Goal: Task Accomplishment & Management: Use online tool/utility

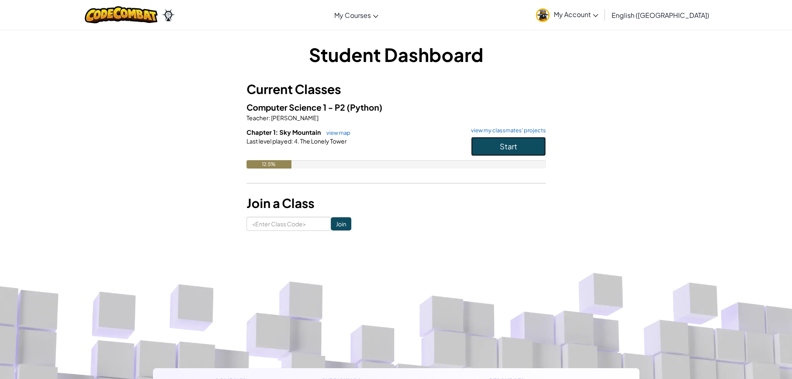
click at [494, 139] on button "Start" at bounding box center [508, 146] width 75 height 19
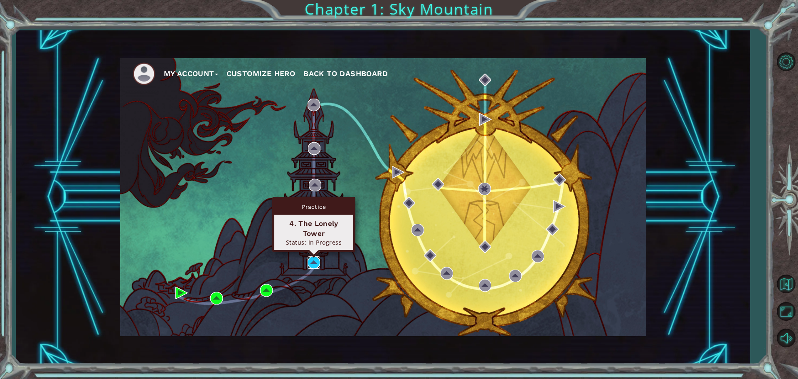
click at [318, 261] on img at bounding box center [314, 262] width 12 height 12
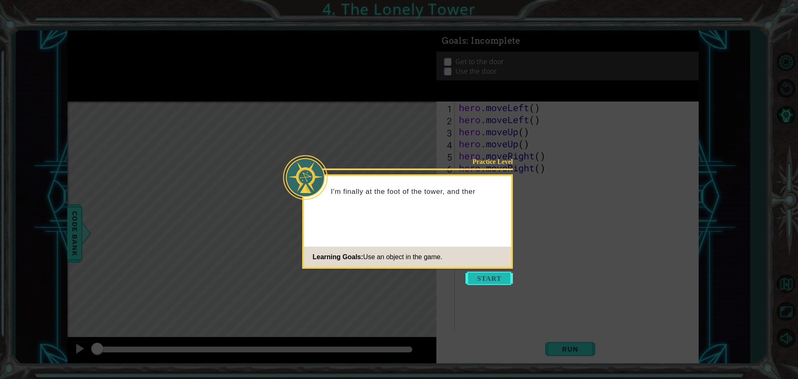
click at [483, 272] on button "Start" at bounding box center [488, 277] width 47 height 13
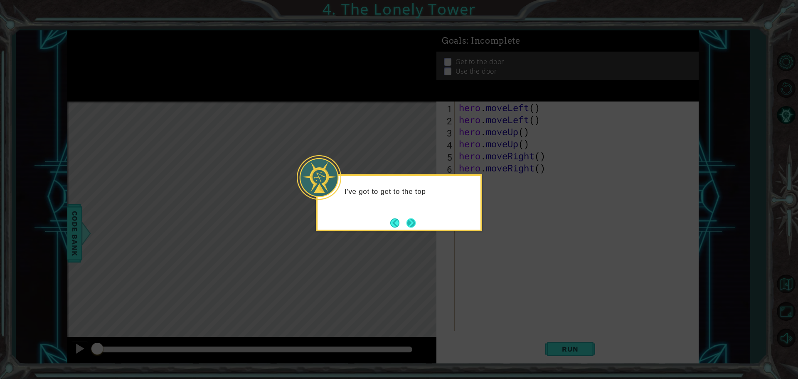
click at [411, 223] on button "Next" at bounding box center [410, 222] width 9 height 9
click at [410, 220] on button "Next" at bounding box center [410, 222] width 9 height 9
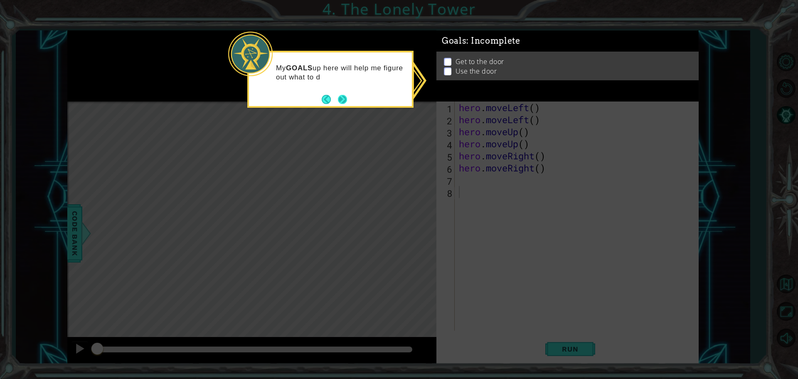
click at [337, 101] on footer at bounding box center [334, 99] width 25 height 12
click at [342, 98] on button "Next" at bounding box center [342, 99] width 9 height 9
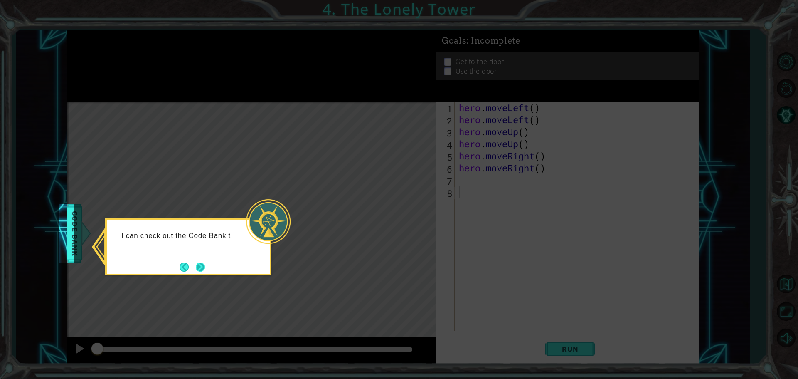
click at [203, 266] on button "Next" at bounding box center [200, 266] width 9 height 9
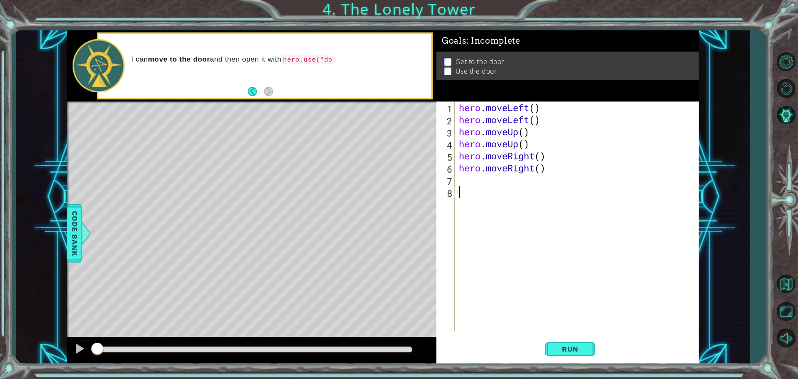
click at [455, 178] on div "1 2 3 4 5 6 7 8 hero . moveLeft ( ) hero . moveLeft ( ) hero . moveUp ( ) hero …" at bounding box center [566, 215] width 260 height 229
click at [462, 177] on div "hero . moveLeft ( ) hero . moveLeft ( ) hero . moveUp ( ) hero . moveUp ( ) her…" at bounding box center [578, 227] width 243 height 253
type textarea "u"
type textarea "d"
type textarea "u"
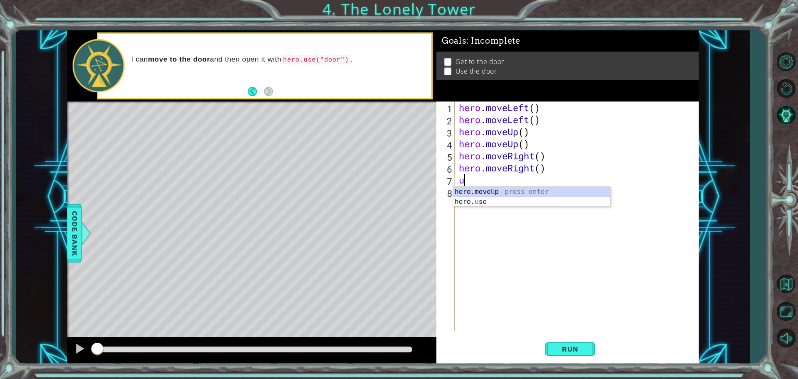
drag, startPoint x: 525, startPoint y: 188, endPoint x: 520, endPoint y: 188, distance: 5.4
click at [523, 188] on div "hero.move U p press enter hero. u se press enter" at bounding box center [531, 207] width 157 height 40
click at [520, 181] on div "hero . moveLeft ( ) hero . moveLeft ( ) hero . moveUp ( ) hero . moveUp ( ) her…" at bounding box center [578, 227] width 243 height 253
type textarea "("
click at [459, 67] on p "Use the door" at bounding box center [476, 70] width 42 height 9
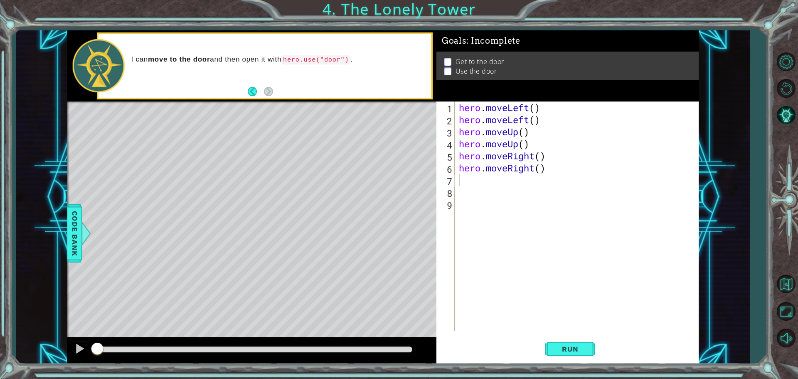
click at [477, 182] on div "hero . moveLeft ( ) hero . moveLeft ( ) hero . moveUp ( ) hero . moveUp ( ) her…" at bounding box center [578, 227] width 243 height 253
type textarea "hero.use("door")"
click at [565, 352] on span "Run" at bounding box center [570, 348] width 33 height 8
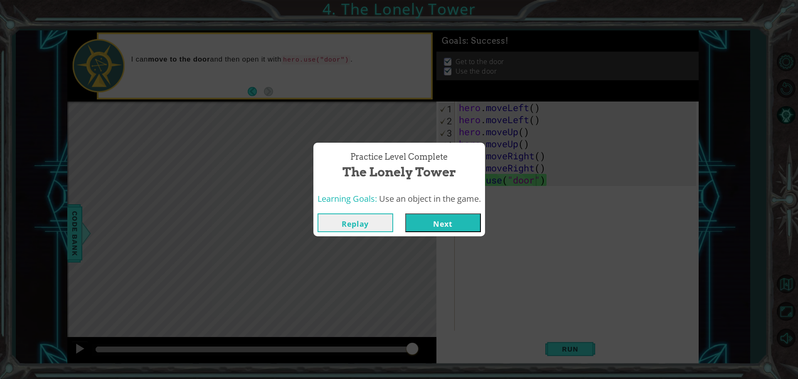
click at [456, 228] on button "Next" at bounding box center [443, 222] width 76 height 19
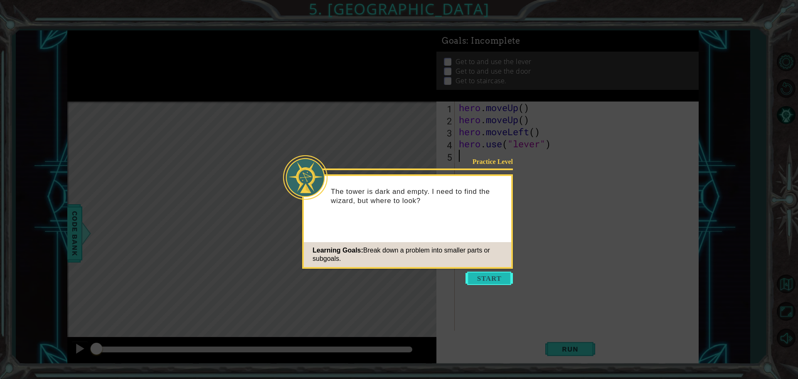
click at [476, 277] on button "Start" at bounding box center [488, 277] width 47 height 13
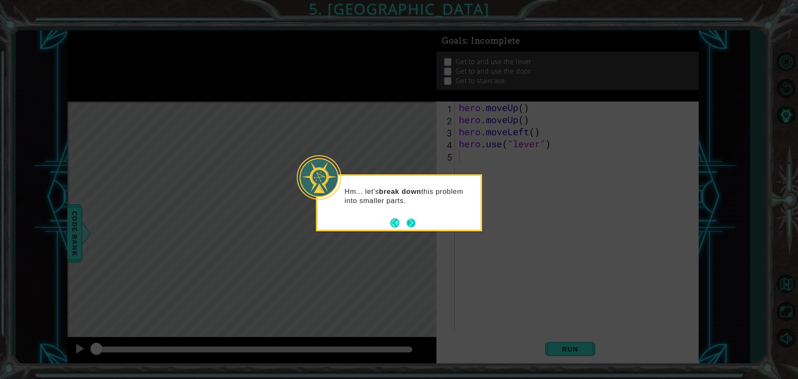
click at [411, 217] on footer at bounding box center [402, 222] width 25 height 12
click at [409, 222] on button "Next" at bounding box center [410, 222] width 9 height 9
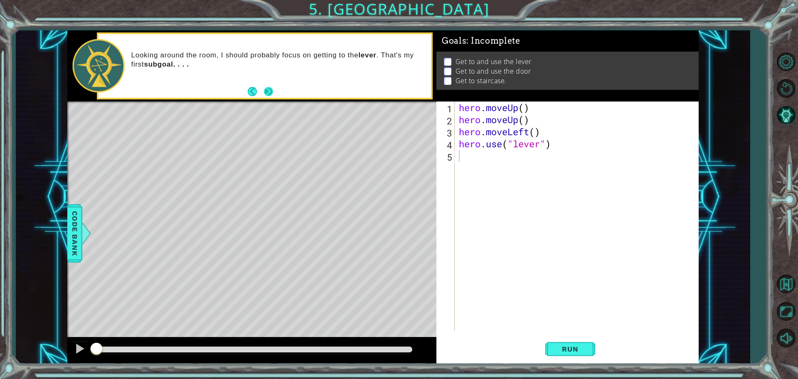
click at [271, 91] on button "Next" at bounding box center [268, 91] width 9 height 9
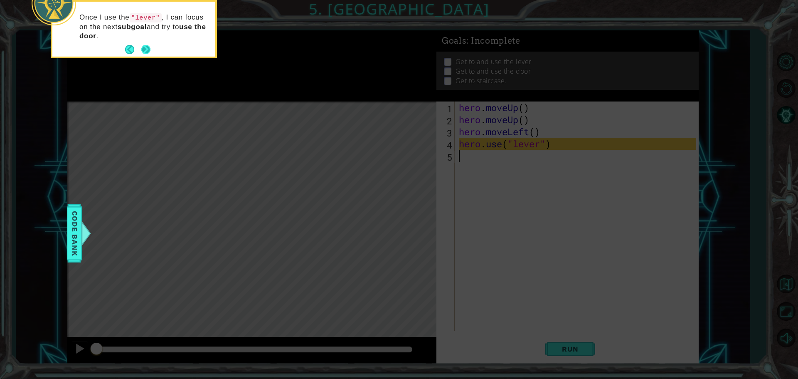
click at [147, 49] on button "Next" at bounding box center [145, 49] width 9 height 9
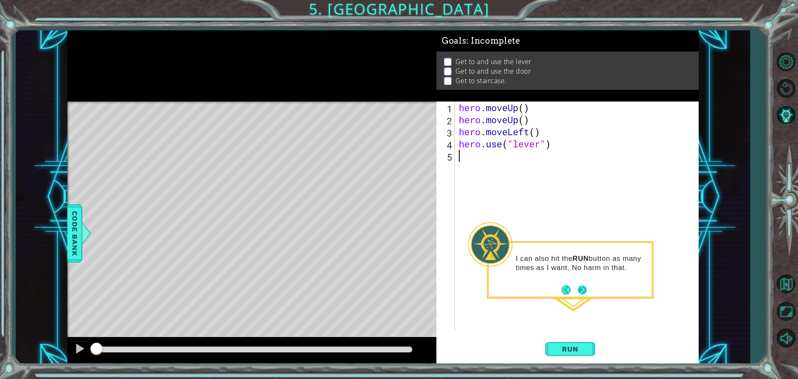
click at [584, 293] on button "Next" at bounding box center [582, 289] width 9 height 9
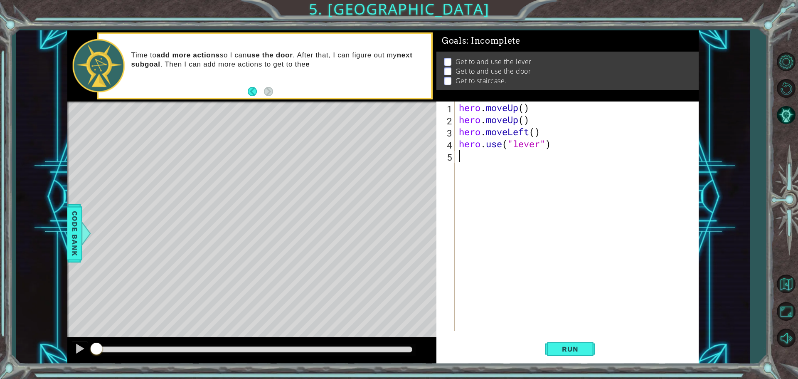
click at [453, 159] on div "5" at bounding box center [446, 157] width 17 height 12
type textarea "ri"
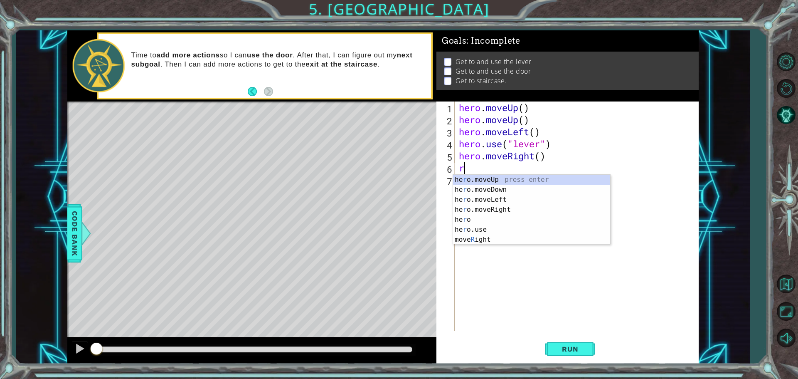
type textarea "ri"
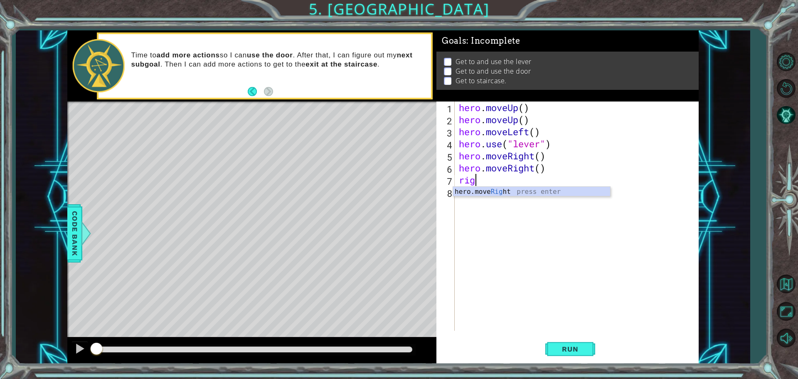
type textarea "righ"
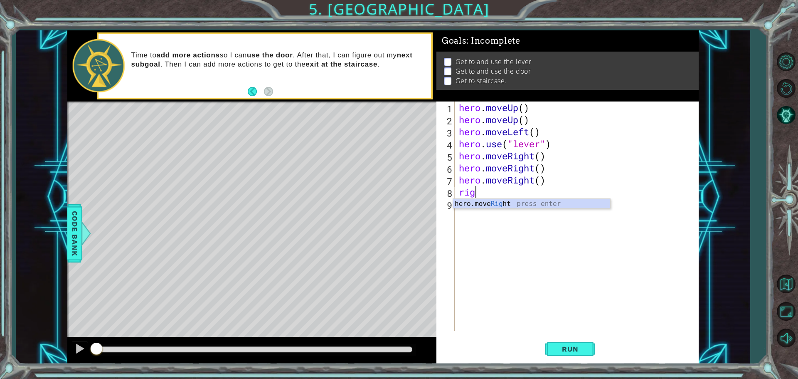
type textarea "righ"
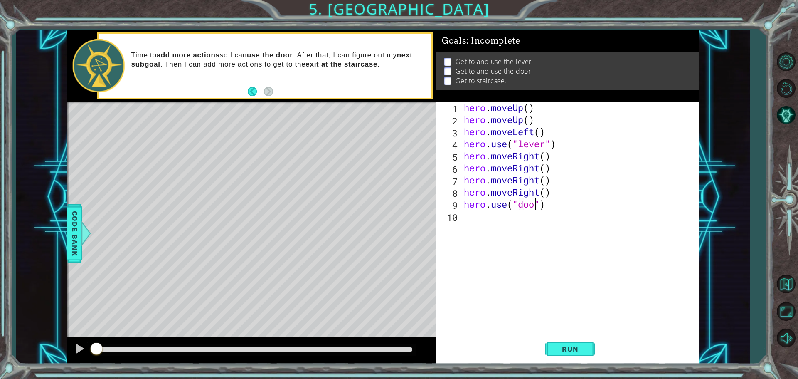
type textarea "hero.use("door")"
type textarea "up"
type textarea "left"
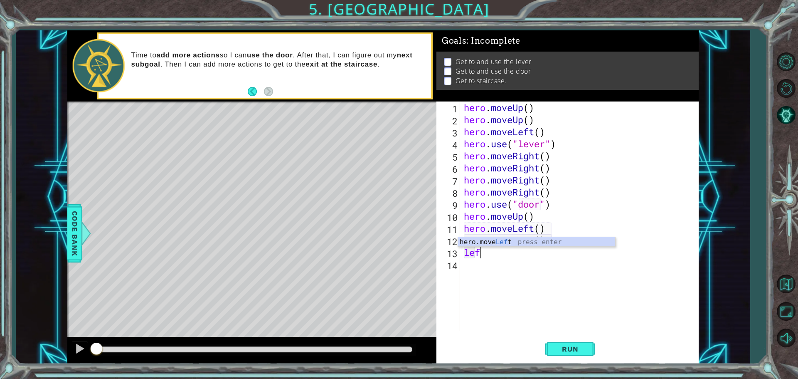
type textarea "left"
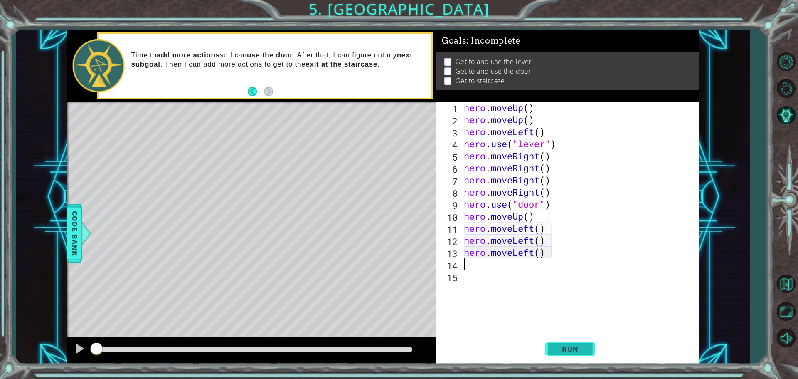
click at [566, 347] on span "Run" at bounding box center [570, 348] width 33 height 8
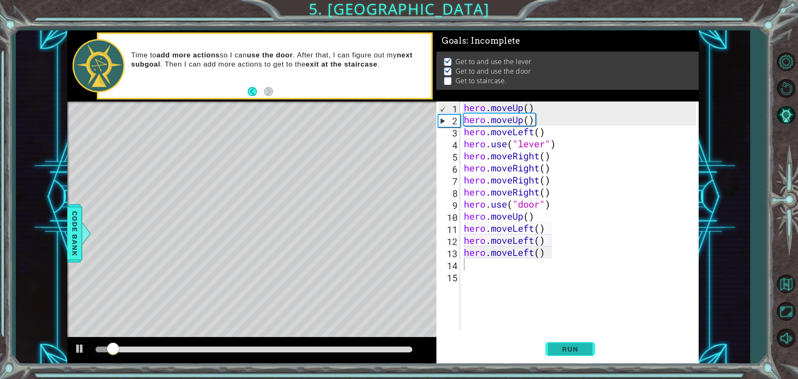
click at [572, 344] on span "Run" at bounding box center [570, 348] width 33 height 8
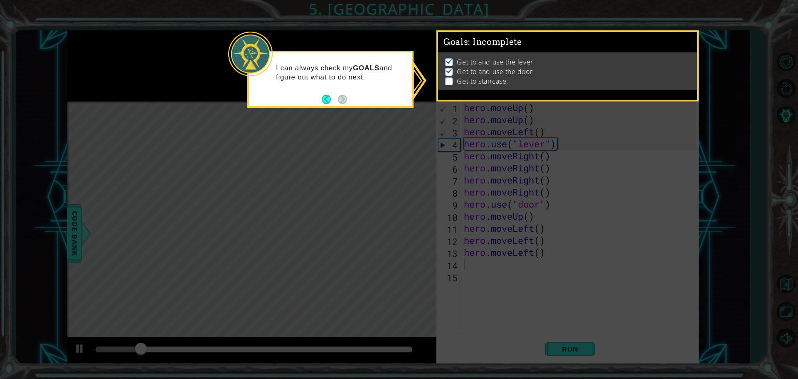
drag, startPoint x: 326, startPoint y: 132, endPoint x: 330, endPoint y: 132, distance: 4.6
click at [326, 133] on icon at bounding box center [399, 189] width 798 height 379
click at [646, 249] on icon at bounding box center [399, 189] width 798 height 379
click at [463, 87] on div "Get to and use the lever Get to and use the door Get to staircase." at bounding box center [567, 71] width 259 height 38
drag, startPoint x: 392, startPoint y: 57, endPoint x: 385, endPoint y: 71, distance: 15.1
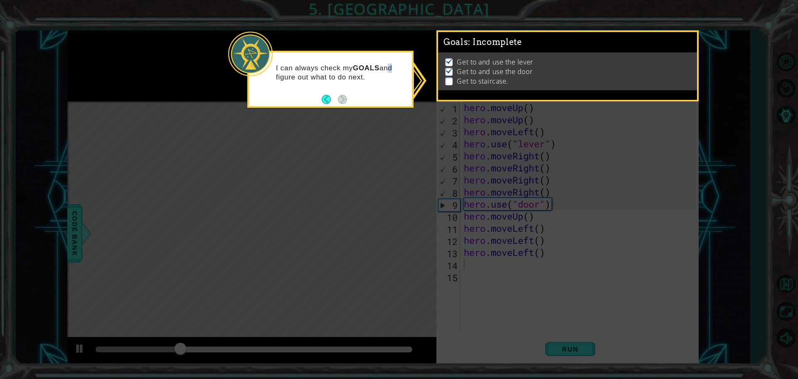
click at [392, 57] on div "I can always check my GOALS and figure out what to do next." at bounding box center [330, 77] width 163 height 42
click at [356, 165] on icon at bounding box center [399, 189] width 798 height 379
click at [435, 43] on icon at bounding box center [399, 189] width 798 height 379
click at [765, 103] on icon at bounding box center [399, 189] width 798 height 379
drag, startPoint x: 687, startPoint y: 81, endPoint x: 693, endPoint y: 90, distance: 10.6
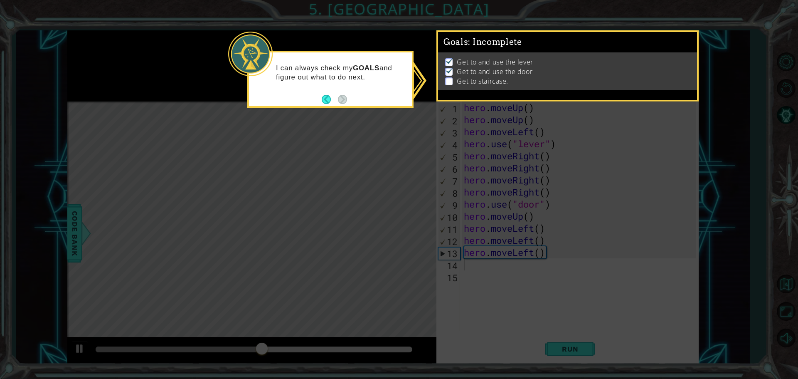
click at [691, 93] on div "Goals : Incomplete Get to and use the lever Get to and use the door Get to stai…" at bounding box center [567, 65] width 262 height 71
drag, startPoint x: 697, startPoint y: 95, endPoint x: 581, endPoint y: 124, distance: 119.9
click at [693, 111] on body "1 ההההההההההההההההההההההההההההההההההההההההההההההההההההההההההההההההההההההההההההה…" at bounding box center [399, 189] width 798 height 379
click at [292, 49] on body "1 ההההההההההההההההההההההההההההההההההההההההההההההההההההההההההההההההההההההההההההה…" at bounding box center [399, 189] width 798 height 379
click at [314, 51] on body "1 ההההההההההההההההההההההההההההההההההההההההההההההההההההההההההההההההההההההההההההה…" at bounding box center [399, 189] width 798 height 379
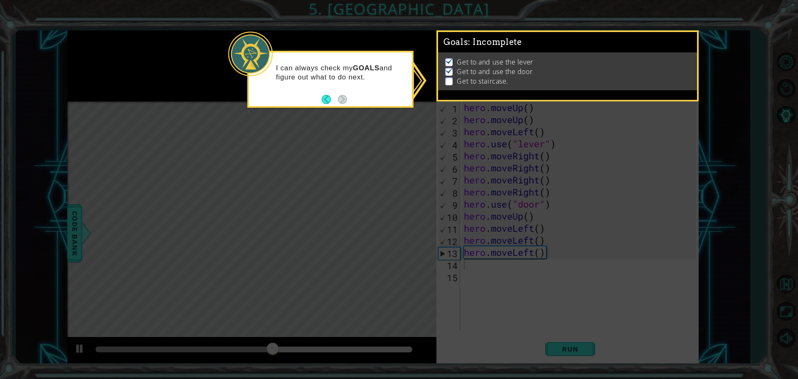
drag, startPoint x: 300, startPoint y: 123, endPoint x: 315, endPoint y: 81, distance: 44.6
click at [309, 96] on body "1 ההההההההההההההההההההההההההההההההההההההההההההההההההההההההההההההההההההההההההההה…" at bounding box center [399, 189] width 798 height 379
drag, startPoint x: 315, startPoint y: 81, endPoint x: 323, endPoint y: 112, distance: 31.7
click at [319, 98] on div "I can always check my GOALS and figure out what to do next." at bounding box center [330, 79] width 166 height 57
click at [323, 102] on body "1 ההההההההההההההההההההההההההההההההההההההההההההההההההההההההההההההההההההההההההההה…" at bounding box center [399, 189] width 798 height 379
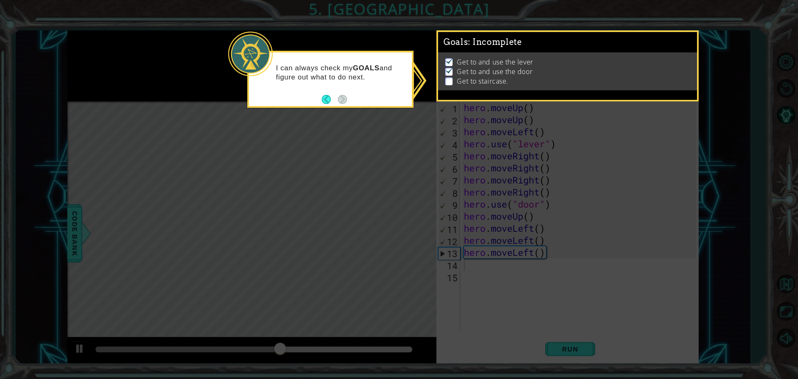
click at [317, 121] on icon at bounding box center [399, 189] width 798 height 379
click at [293, 144] on icon at bounding box center [399, 189] width 798 height 379
drag, startPoint x: 291, startPoint y: 145, endPoint x: 312, endPoint y: 138, distance: 22.7
click at [295, 139] on icon at bounding box center [399, 189] width 798 height 379
click at [326, 100] on button "Back" at bounding box center [330, 99] width 16 height 9
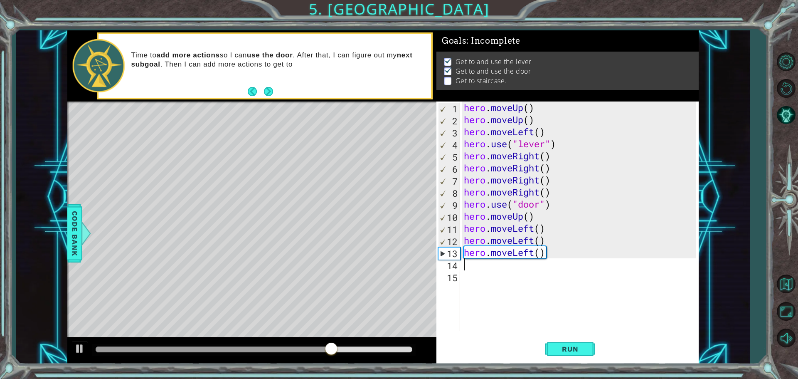
click at [526, 195] on div "hero . moveUp ( ) hero . moveUp ( ) hero . moveLeft ( ) hero . use ( "lever" ) …" at bounding box center [581, 227] width 238 height 253
drag, startPoint x: 528, startPoint y: 214, endPoint x: 534, endPoint y: 216, distance: 7.1
click at [531, 214] on div "hero . moveUp ( ) hero . moveUp ( ) hero . moveLeft ( ) hero . use ( "lever" ) …" at bounding box center [581, 227] width 238 height 253
type textarea "hero.moveUp()"
click at [536, 219] on div "hero . moveUp ( ) hero . moveUp ( ) hero . moveLeft ( ) hero . use ( "lever" ) …" at bounding box center [581, 227] width 238 height 253
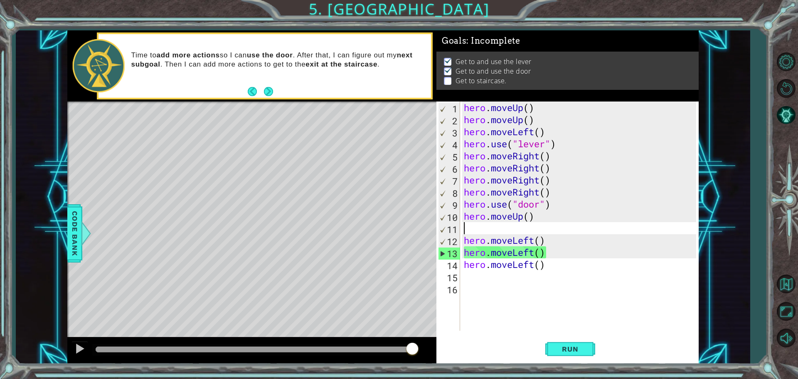
type textarea "up"
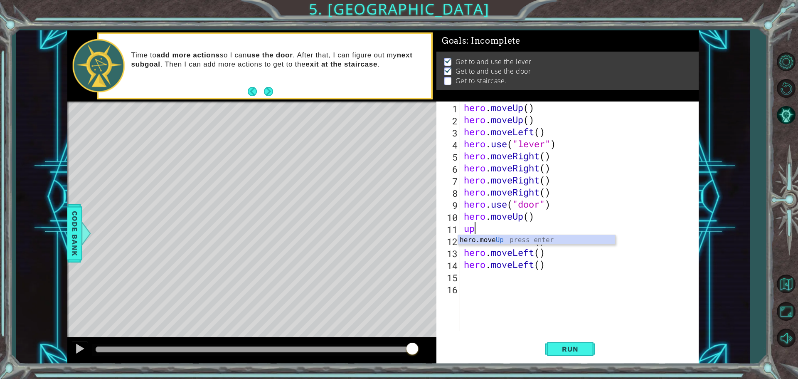
click at [489, 283] on div "hero . moveUp ( ) hero . moveUp ( ) hero . moveLeft ( ) hero . use ( "lever" ) …" at bounding box center [581, 227] width 238 height 253
click at [512, 218] on div "hero . moveUp ( ) hero . moveUp ( ) hero . moveLeft ( ) hero . use ( "lever" ) …" at bounding box center [581, 227] width 238 height 253
click at [507, 230] on div "hero . moveUp ( ) hero . moveUp ( ) hero . moveLeft ( ) hero . use ( "lever" ) …" at bounding box center [581, 227] width 238 height 253
type textarea "u"
click at [507, 294] on div "hero . moveUp ( ) hero . moveUp ( ) hero . moveLeft ( ) hero . use ( "lever" ) …" at bounding box center [581, 227] width 238 height 253
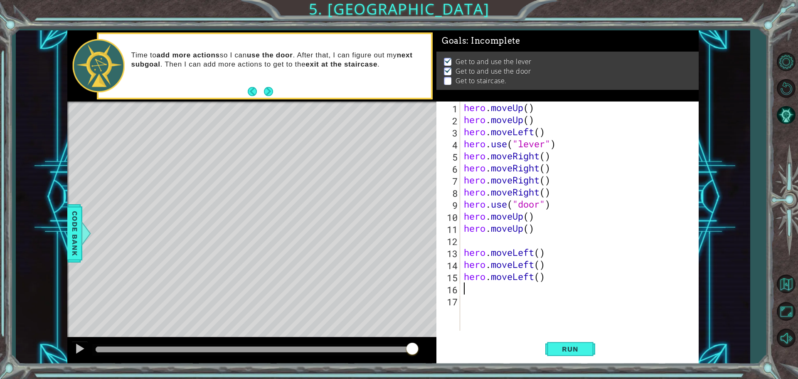
click at [510, 291] on div "hero . moveUp ( ) hero . moveUp ( ) hero . moveLeft ( ) hero . use ( "lever" ) …" at bounding box center [581, 227] width 238 height 253
type textarea "up"
click at [574, 344] on button "Run" at bounding box center [570, 348] width 50 height 26
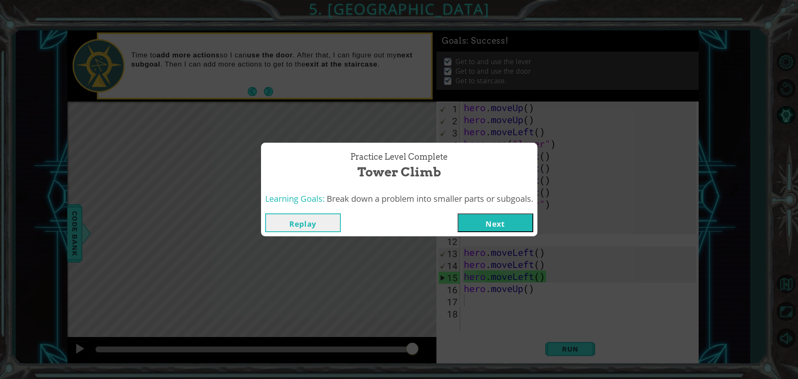
click at [488, 221] on button "Next" at bounding box center [496, 222] width 76 height 19
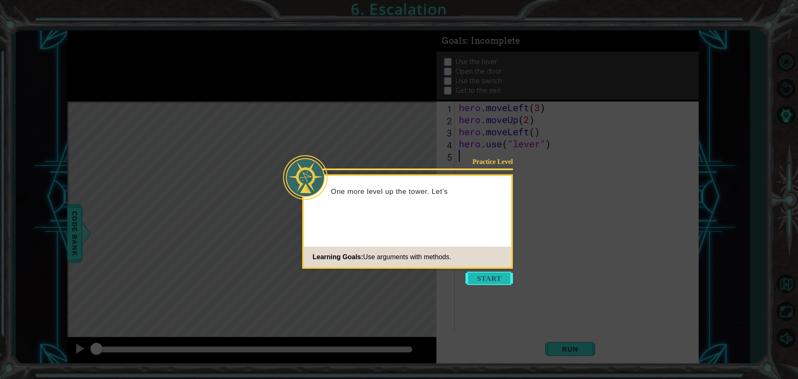
click at [470, 280] on button "Start" at bounding box center [488, 277] width 47 height 13
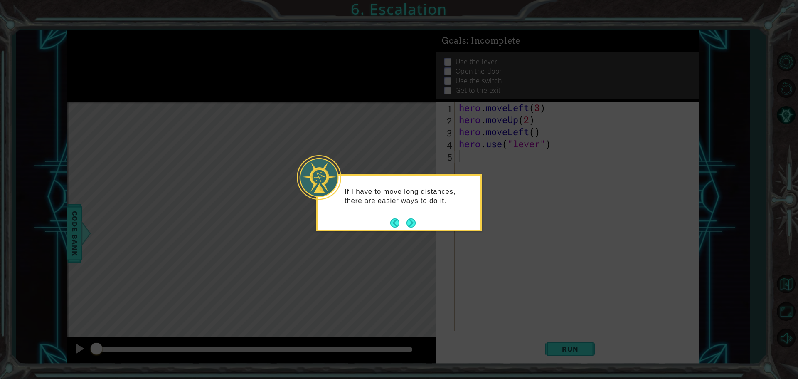
drag, startPoint x: 407, startPoint y: 220, endPoint x: 411, endPoint y: 222, distance: 4.6
click at [411, 222] on button "Next" at bounding box center [410, 222] width 9 height 9
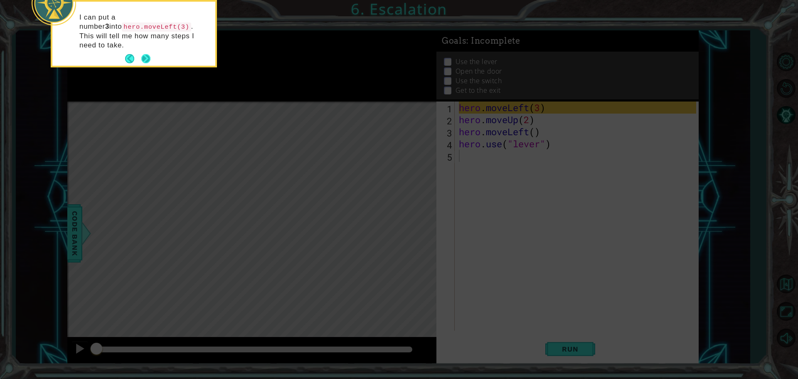
click at [147, 54] on button "Next" at bounding box center [145, 58] width 9 height 9
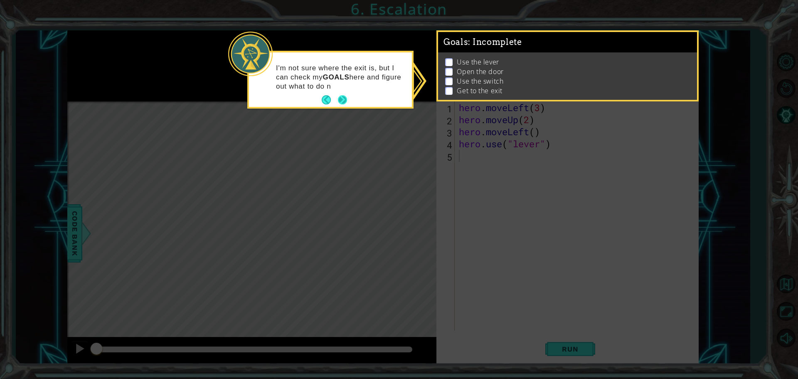
click at [338, 97] on button "Next" at bounding box center [343, 100] width 10 height 10
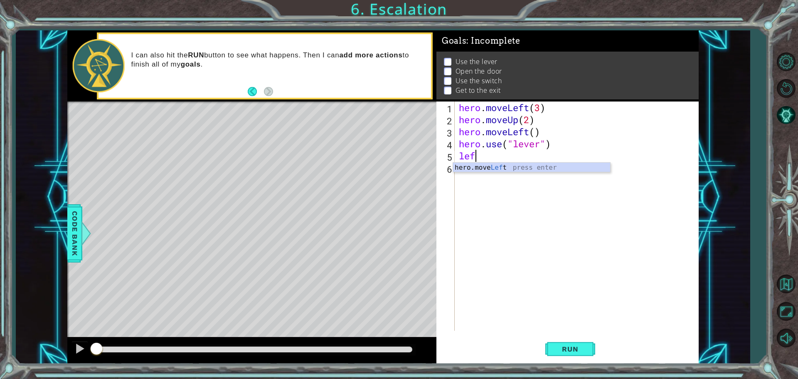
scroll to position [0, 0]
type textarea "hero.moveLeft(2)"
click at [501, 170] on div "hero . moveLeft ( 3 ) hero . moveUp ( 2 ) hero . moveLeft ( ) hero . use ( "lev…" at bounding box center [578, 227] width 243 height 253
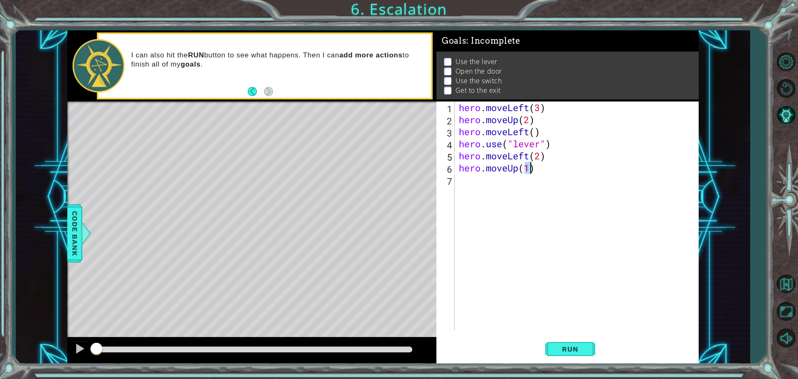
type textarea "hero.moveUp(2)"
type textarea "l"
type textarea "hero.moveRight(2)"
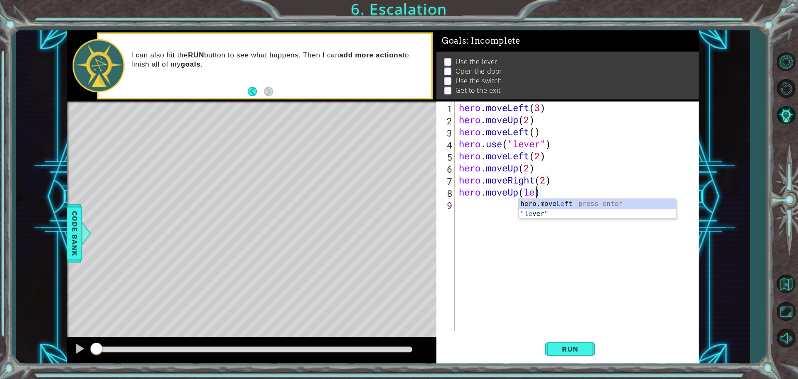
scroll to position [0, 4]
type textarea "hero.moveUp("lever)"
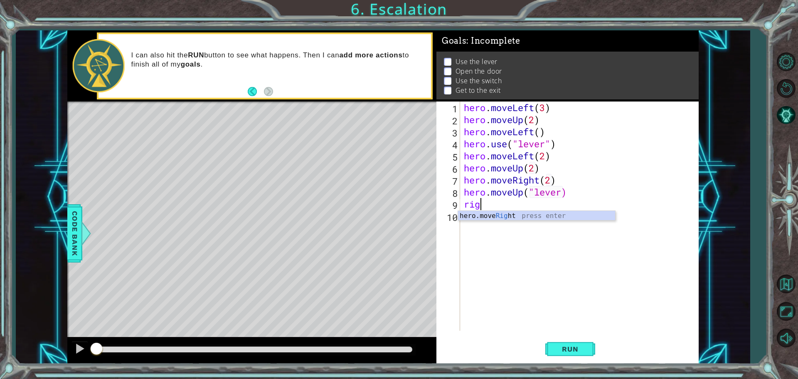
scroll to position [0, 0]
click at [552, 347] on button "Run" at bounding box center [570, 348] width 50 height 26
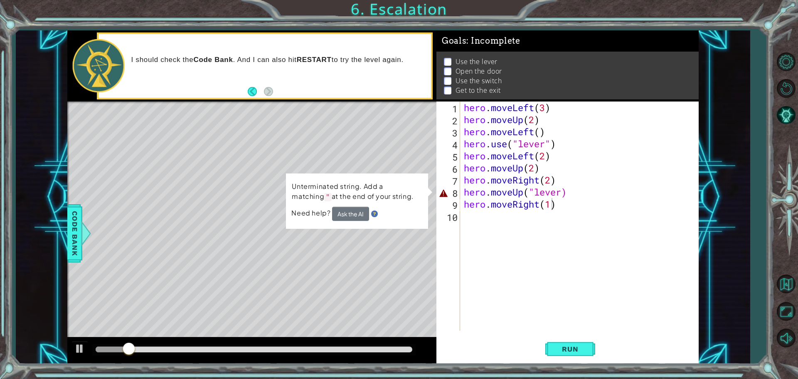
click at [430, 208] on div "Level Map" at bounding box center [259, 223] width 384 height 245
click at [539, 196] on div "hero . moveLeft ( 3 ) hero . moveUp ( 2 ) hero . moveLeft ( ) hero . use ( "lev…" at bounding box center [581, 227] width 238 height 253
click at [564, 191] on div "hero . moveLeft ( 3 ) hero . moveUp ( 2 ) hero . moveLeft ( ) hero . use ( "lev…" at bounding box center [581, 227] width 238 height 253
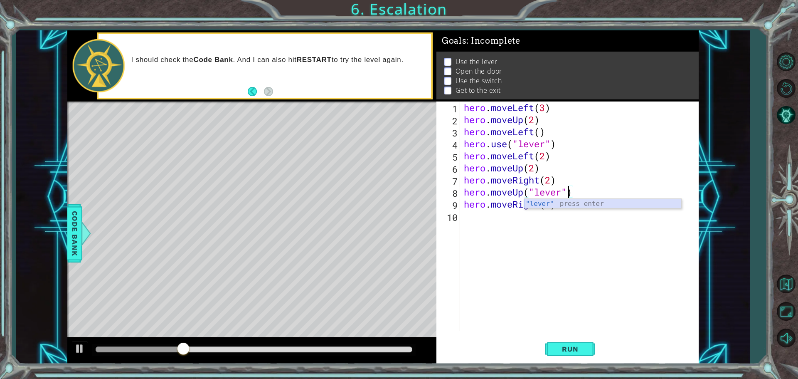
click at [592, 201] on div ""lever" press enter" at bounding box center [602, 214] width 157 height 30
click at [548, 202] on div ""lever" press enter" at bounding box center [602, 214] width 157 height 30
type textarea "hero.moveUp("lever)"
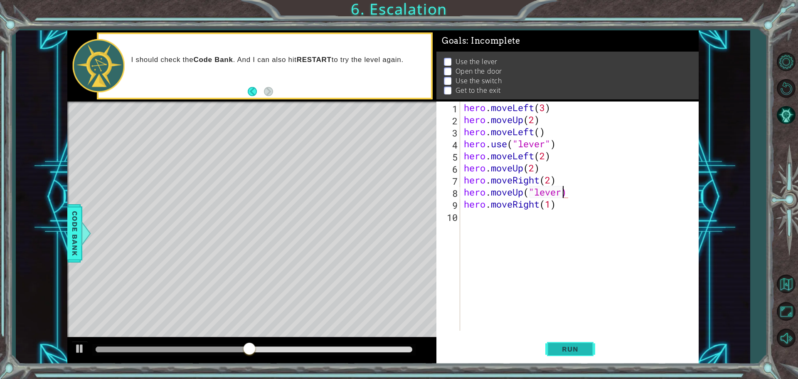
click at [566, 354] on button "Run" at bounding box center [570, 348] width 50 height 26
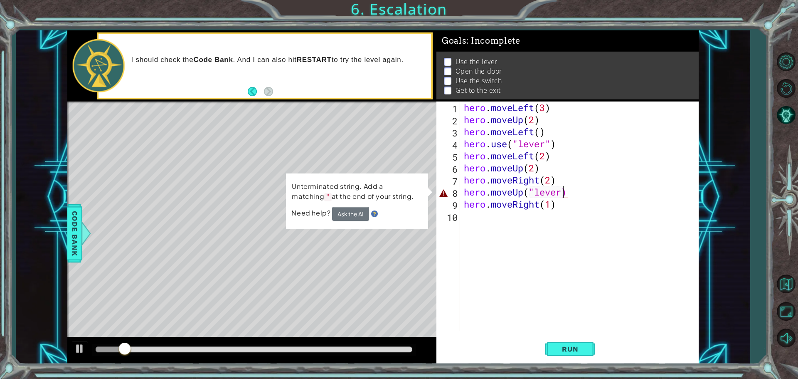
click at [434, 230] on div "Level Map" at bounding box center [259, 223] width 384 height 245
click at [443, 188] on div "8" at bounding box center [449, 193] width 22 height 12
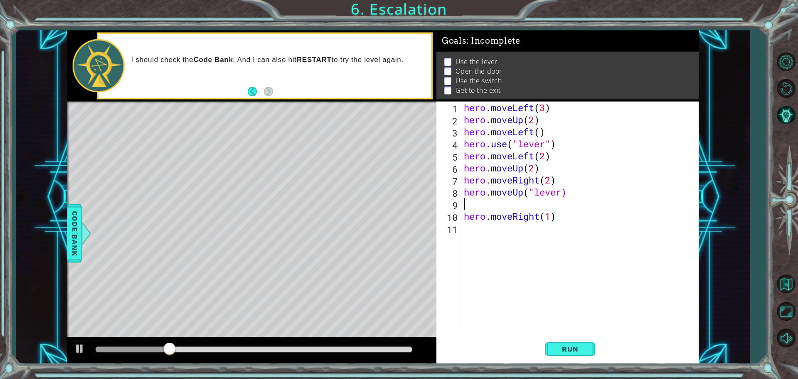
scroll to position [0, 0]
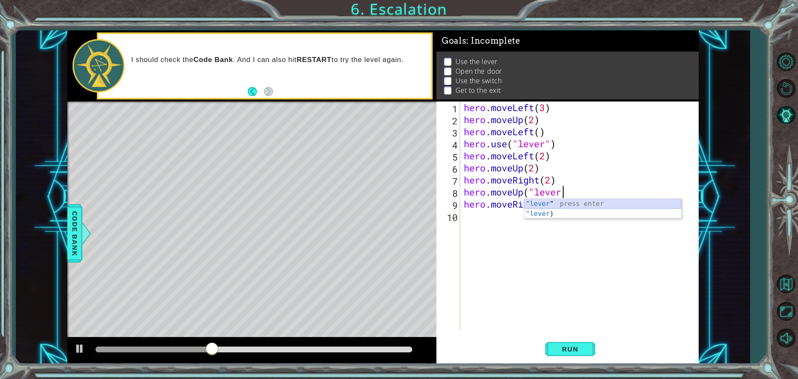
click at [535, 203] on div ""lever " press enter "lever ) press enter" at bounding box center [602, 219] width 157 height 40
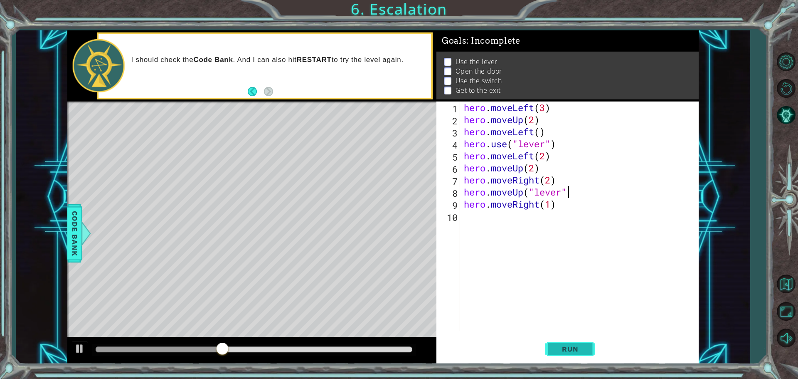
click at [565, 347] on span "Run" at bounding box center [570, 348] width 33 height 8
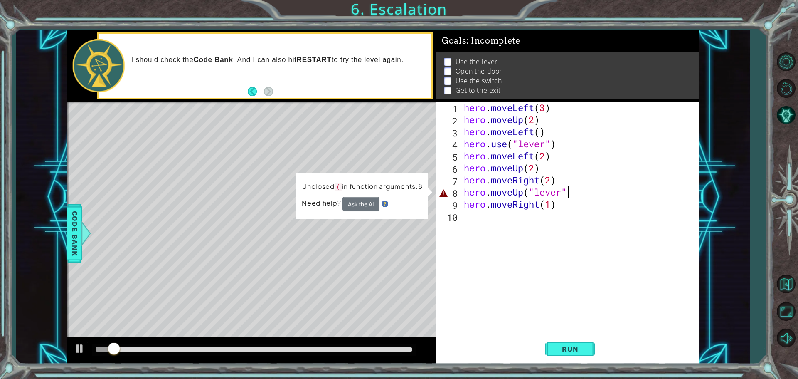
type textarea "hero.moveUp("lever")"
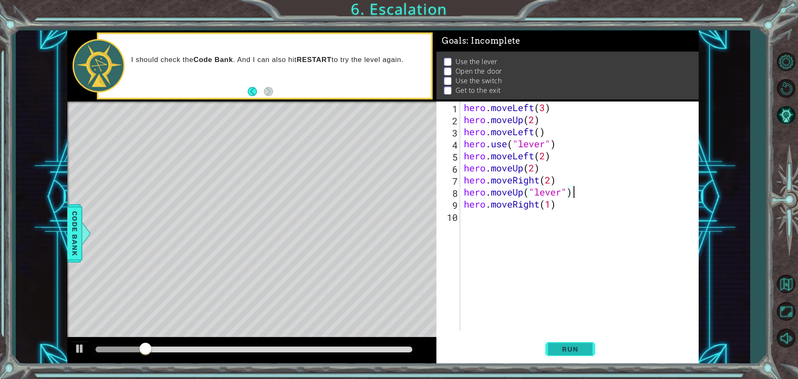
click at [547, 346] on div "Run" at bounding box center [570, 348] width 262 height 26
click at [551, 346] on button "Run" at bounding box center [570, 348] width 50 height 26
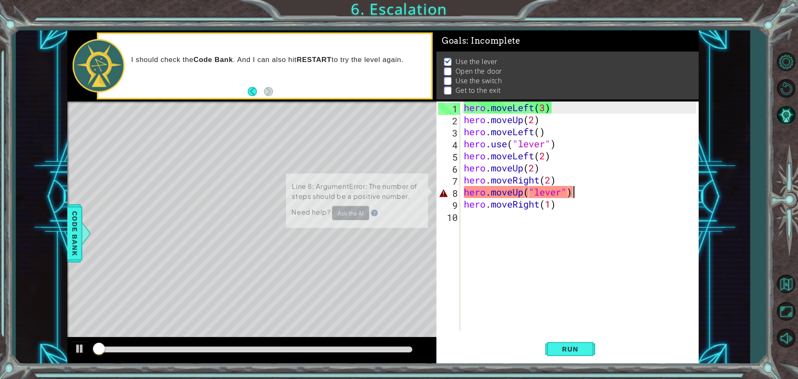
scroll to position [4, 0]
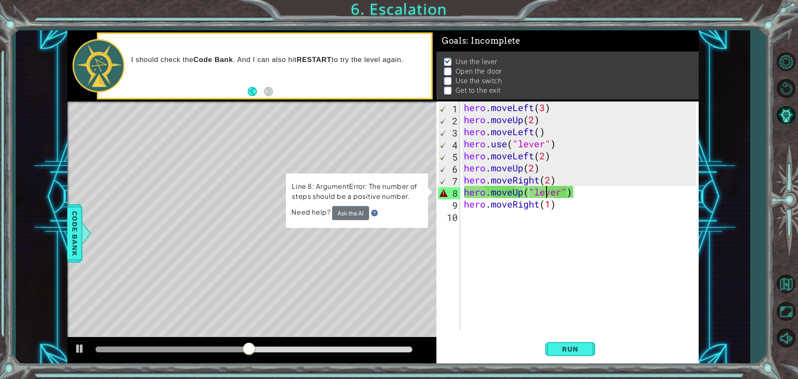
click at [549, 194] on div "hero . moveLeft ( 3 ) hero . moveUp ( 2 ) hero . moveLeft ( ) hero . use ( "lev…" at bounding box center [581, 227] width 238 height 253
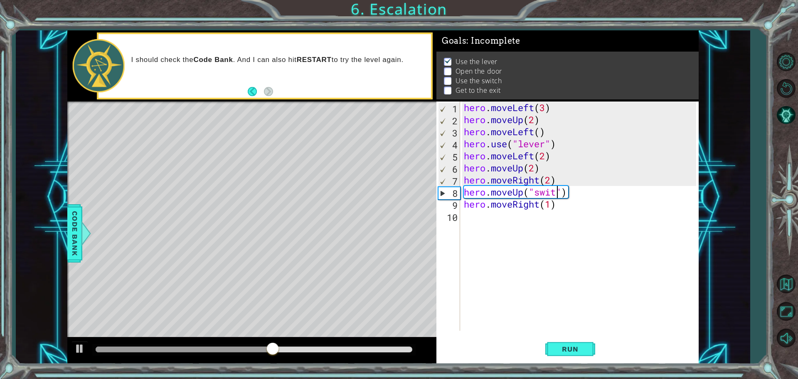
scroll to position [0, 5]
drag, startPoint x: 314, startPoint y: 353, endPoint x: 483, endPoint y: 377, distance: 171.3
click at [483, 377] on div "1 ההההההההההההההההההההההההההההההההההההההההההההההההההההההההההההההההההההההההההההה…" at bounding box center [399, 189] width 798 height 379
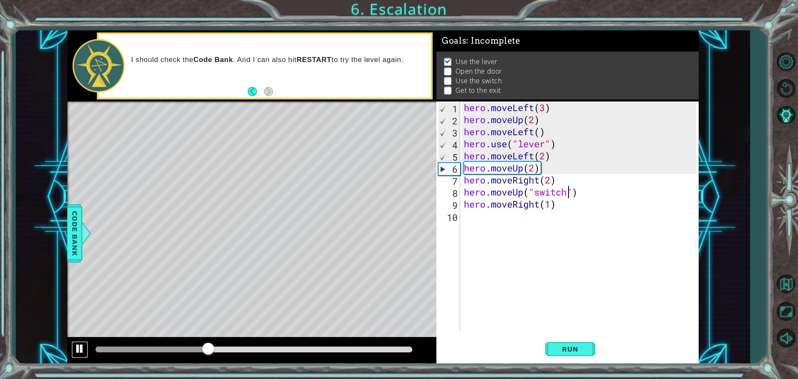
click at [79, 351] on div at bounding box center [79, 348] width 11 height 11
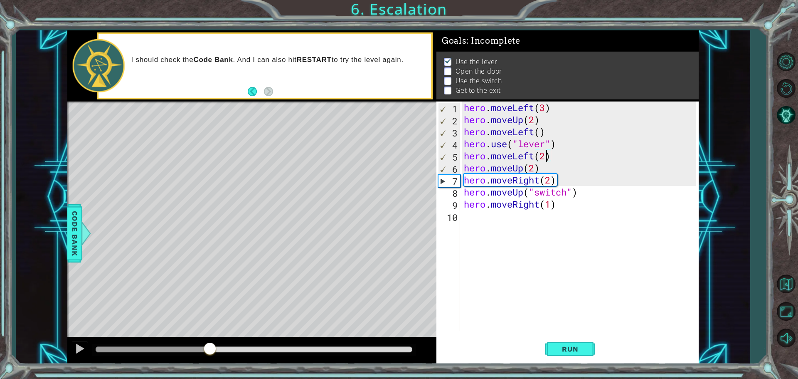
click at [547, 157] on div "hero . moveLeft ( 3 ) hero . moveUp ( 2 ) hero . moveLeft ( ) hero . use ( "lev…" at bounding box center [581, 227] width 238 height 253
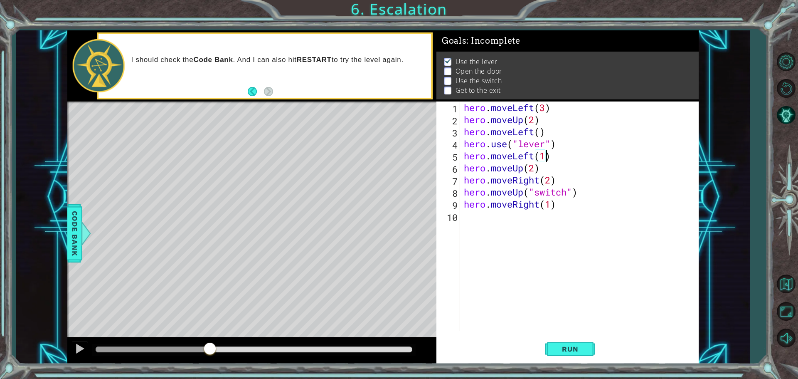
scroll to position [0, 3]
click at [565, 352] on span "Run" at bounding box center [570, 348] width 33 height 8
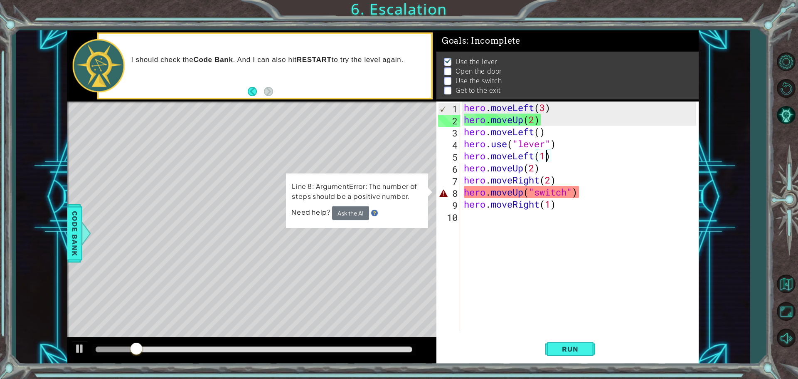
click at [520, 187] on div "hero . moveLeft ( 3 ) hero . moveUp ( 2 ) hero . moveLeft ( ) hero . use ( "lev…" at bounding box center [581, 227] width 238 height 253
click at [522, 194] on div "hero . moveLeft ( 3 ) hero . moveUp ( 2 ) hero . moveLeft ( ) hero . use ( "lev…" at bounding box center [581, 227] width 238 height 253
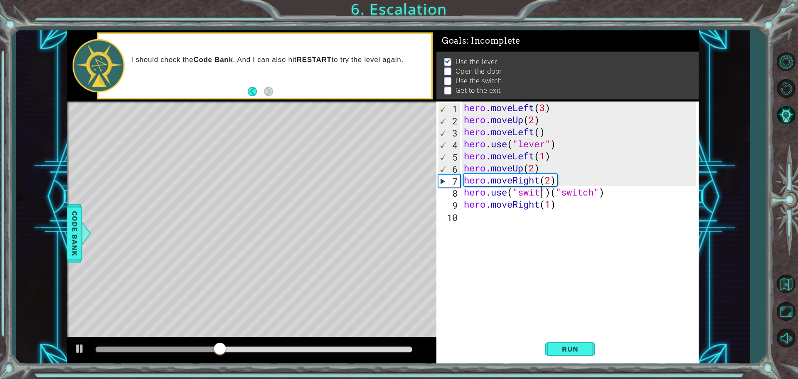
scroll to position [0, 4]
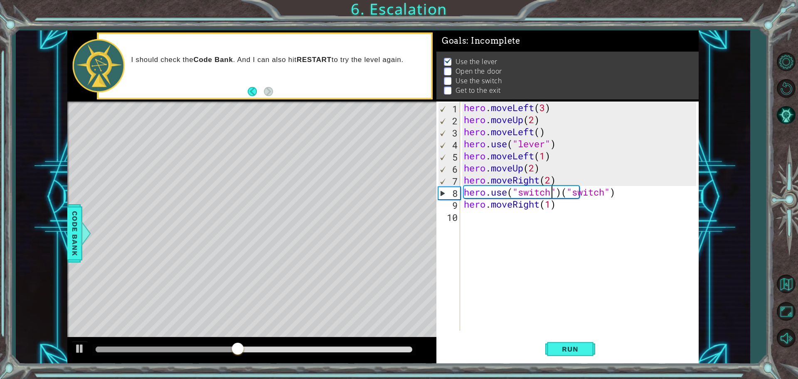
click at [613, 189] on div "hero . moveLeft ( 3 ) hero . moveUp ( 2 ) hero . moveLeft ( ) hero . use ( "lev…" at bounding box center [581, 227] width 238 height 253
click at [615, 189] on div "hero . moveLeft ( 3 ) hero . moveUp ( 2 ) hero . moveLeft ( ) hero . use ( "lev…" at bounding box center [581, 227] width 238 height 253
type textarea "hero.use("switch")"
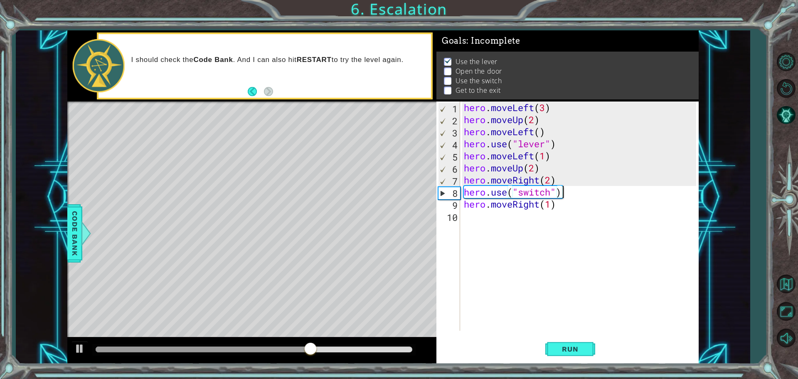
click at [537, 216] on div "hero . moveLeft ( 3 ) hero . moveUp ( 2 ) hero . moveLeft ( ) hero . use ( "lev…" at bounding box center [581, 227] width 238 height 253
type textarea "hero.moveUp(1)"
click at [566, 349] on span "Run" at bounding box center [570, 348] width 33 height 8
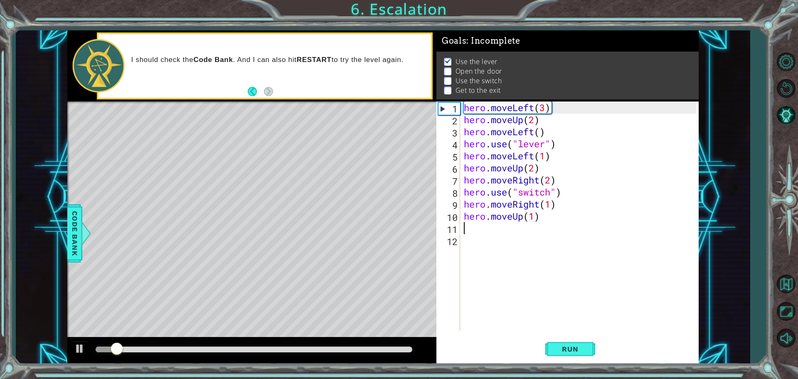
drag, startPoint x: 512, startPoint y: 217, endPoint x: 519, endPoint y: 214, distance: 7.6
click at [514, 216] on div "hero . moveLeft ( 3 ) hero . moveUp ( 2 ) hero . moveLeft ( ) hero . use ( "lev…" at bounding box center [581, 227] width 238 height 253
click at [538, 218] on div "hero . moveLeft ( 3 ) hero . moveUp ( 2 ) hero . moveLeft ( ) hero . use ( "lev…" at bounding box center [581, 227] width 238 height 253
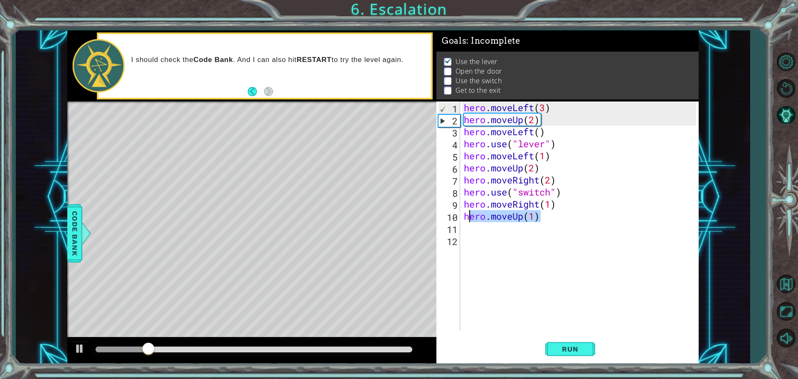
drag, startPoint x: 539, startPoint y: 218, endPoint x: 467, endPoint y: 219, distance: 71.1
click at [467, 219] on div "hero . moveLeft ( 3 ) hero . moveUp ( 2 ) hero . moveLeft ( ) hero . use ( "lev…" at bounding box center [581, 227] width 238 height 253
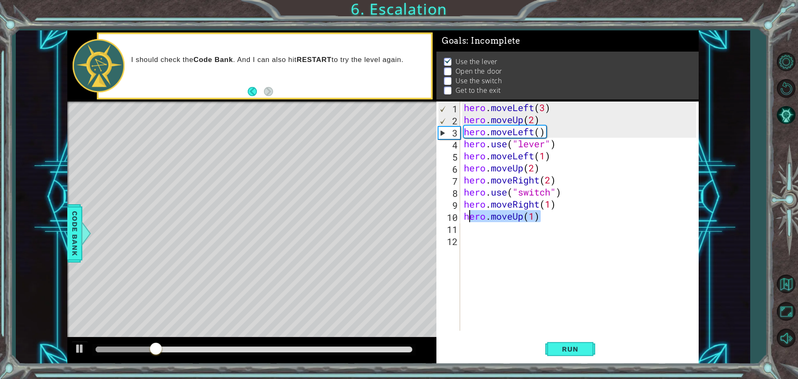
type textarea "h"
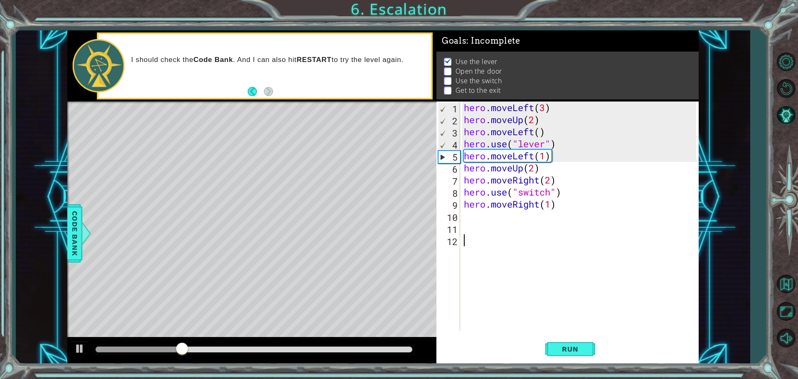
click at [495, 251] on div "hero . moveLeft ( 3 ) hero . moveUp ( 2 ) hero . moveLeft ( ) hero . use ( "lev…" at bounding box center [581, 227] width 238 height 253
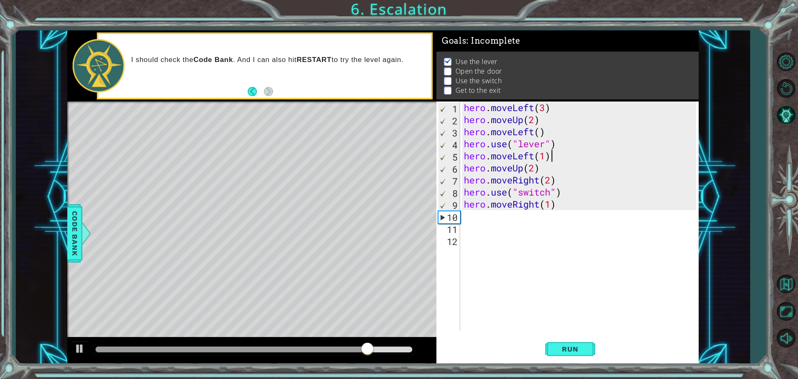
click at [553, 151] on div "hero . moveLeft ( 3 ) hero . moveUp ( 2 ) hero . moveLeft ( ) hero . use ( "lev…" at bounding box center [581, 227] width 238 height 253
type textarea "hero.moveLeft(1)"
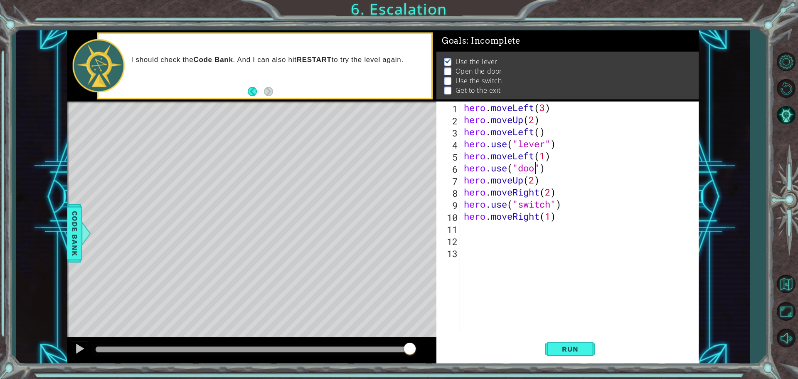
type textarea "hero.use("door")"
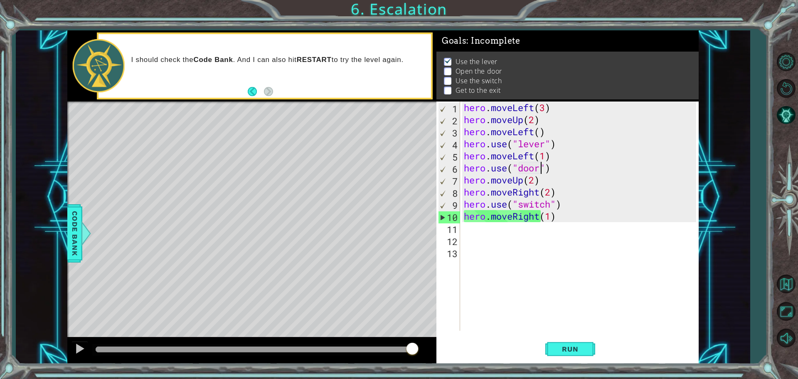
click at [572, 247] on div "hero . moveLeft ( 3 ) hero . moveUp ( 2 ) hero . moveLeft ( ) hero . use ( "lev…" at bounding box center [581, 227] width 238 height 253
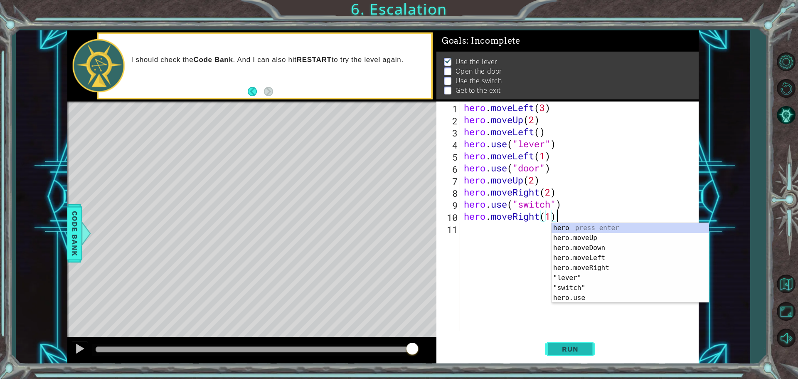
type textarea "hero.moveRight(1)"
click at [567, 356] on button "Run" at bounding box center [570, 348] width 50 height 26
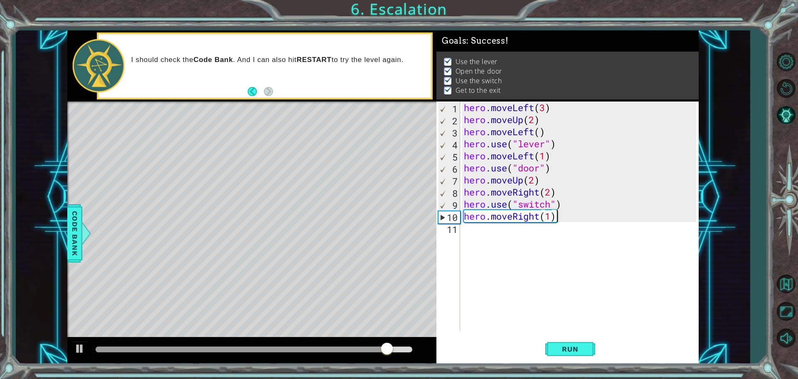
click at [482, 231] on div "hero . moveLeft ( 3 ) hero . moveUp ( 2 ) hero . moveLeft ( ) hero . use ( "lev…" at bounding box center [581, 227] width 238 height 253
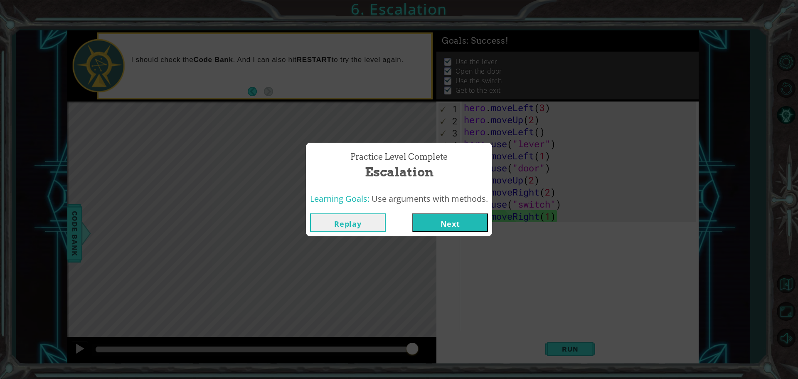
click at [462, 221] on button "Next" at bounding box center [450, 222] width 76 height 19
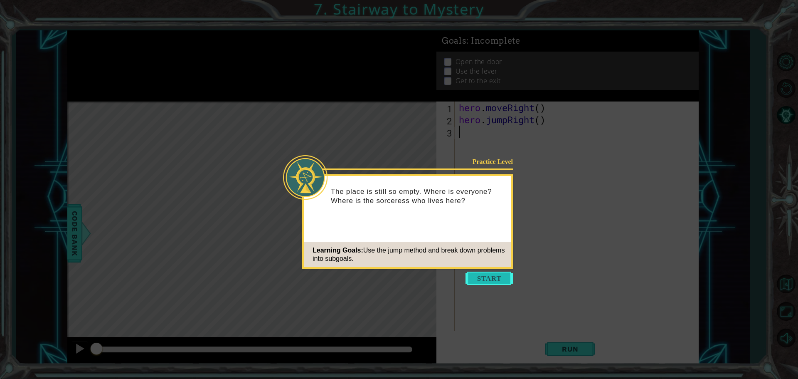
click at [470, 276] on button "Start" at bounding box center [488, 277] width 47 height 13
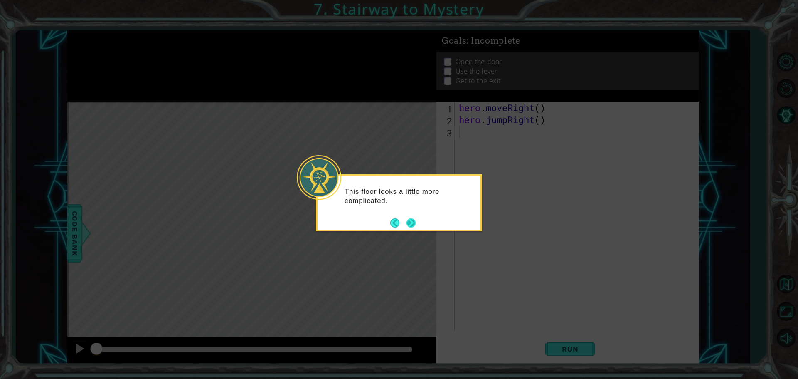
click at [413, 219] on button "Next" at bounding box center [410, 222] width 9 height 9
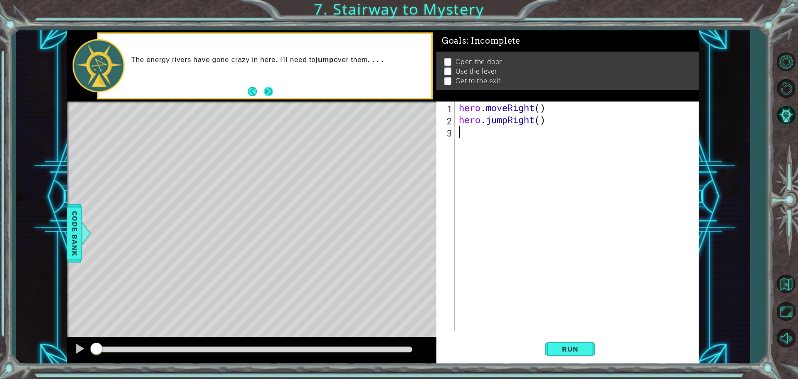
click at [272, 96] on button "Next" at bounding box center [268, 91] width 9 height 9
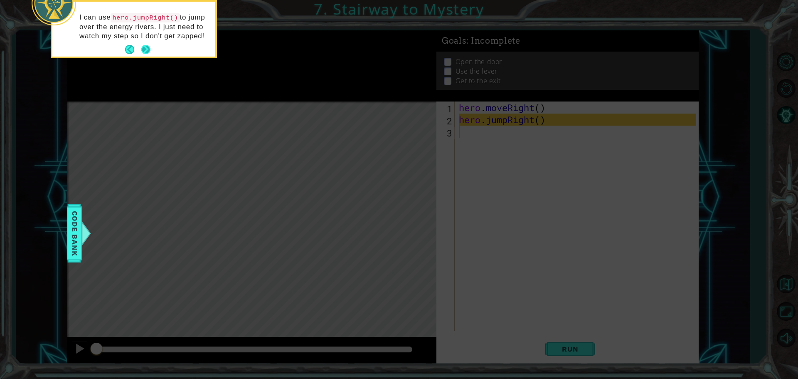
click at [149, 45] on button "Next" at bounding box center [146, 50] width 10 height 10
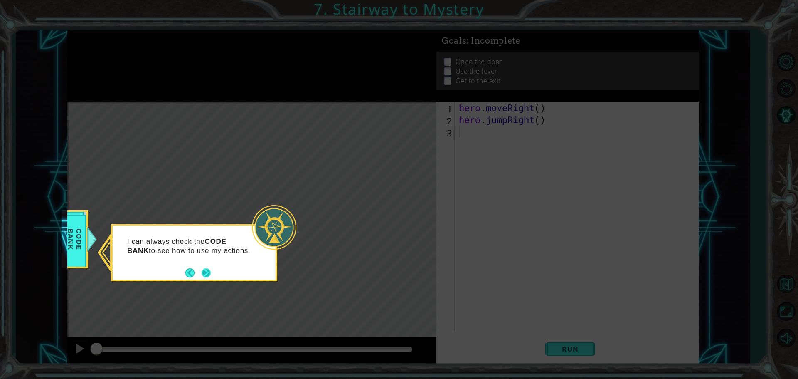
click at [207, 271] on button "Next" at bounding box center [206, 272] width 9 height 9
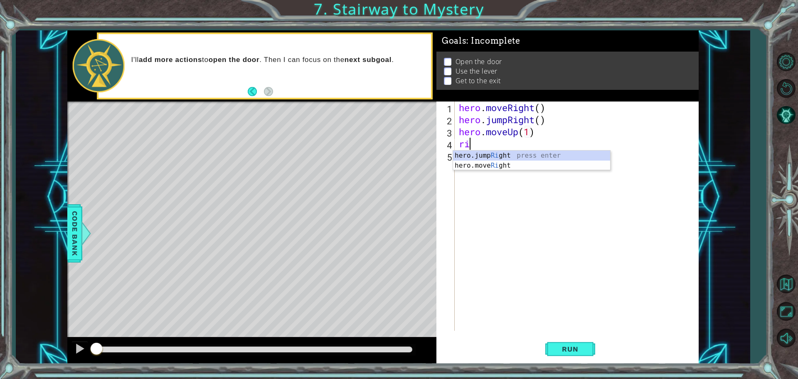
type textarea "hero.moveUp(1)right"
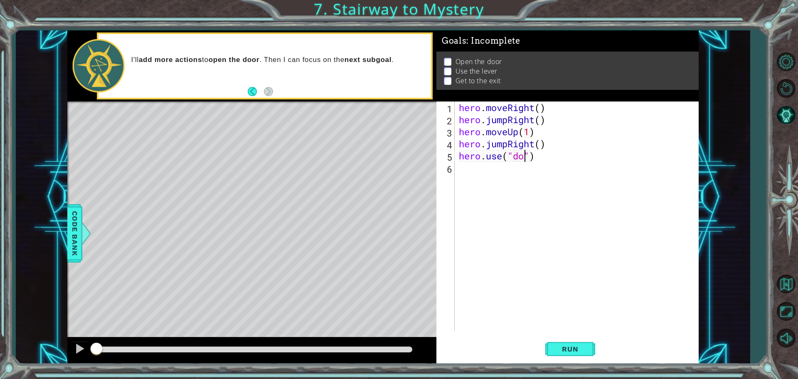
type textarea "hero.use("door")"
type textarea "hero.moveUp(2)"
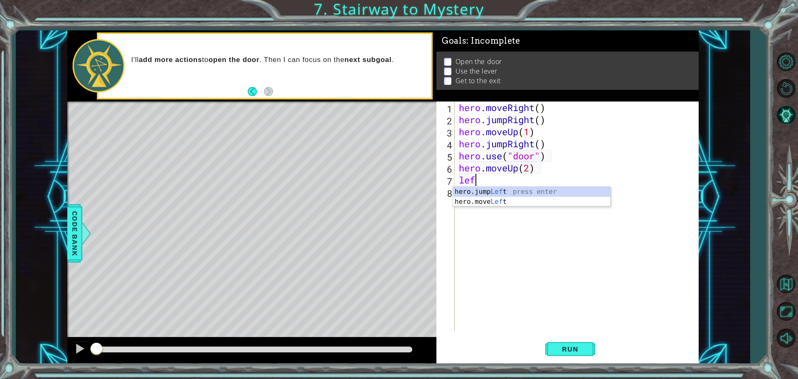
type textarea "left"
type textarea "hero.use("level")"
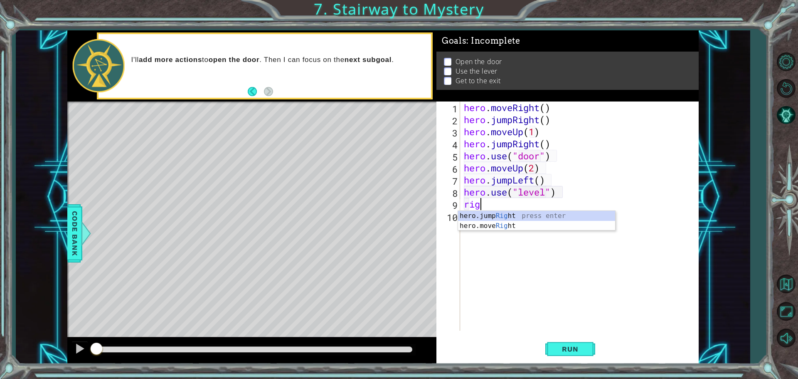
type textarea "righ"
type textarea "hero.jumpRight(2)"
type textarea "ju"
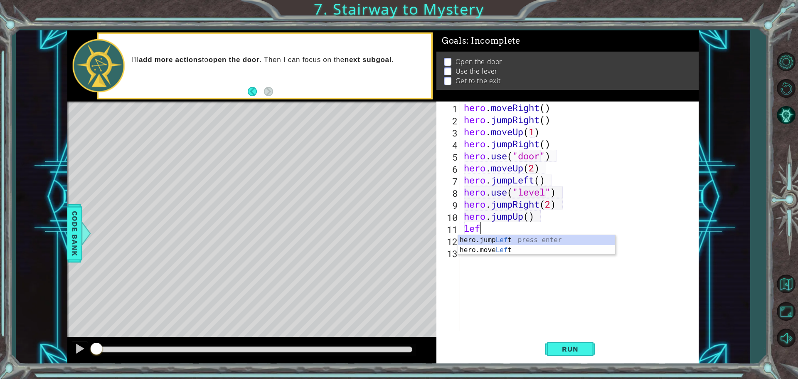
type textarea "left"
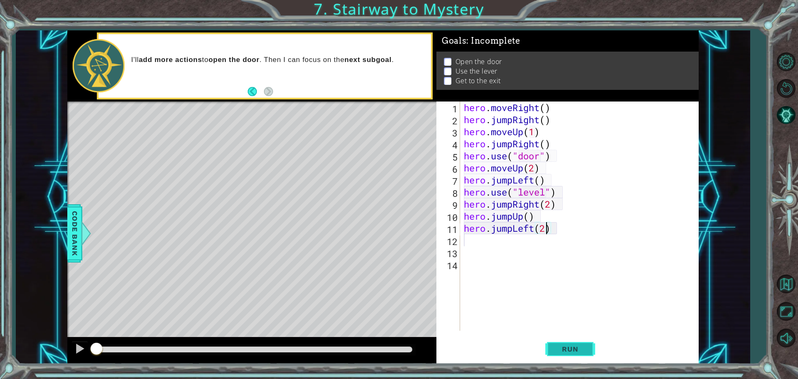
type textarea "hero.jumpLeft(2)"
click at [562, 338] on button "Run" at bounding box center [570, 348] width 50 height 26
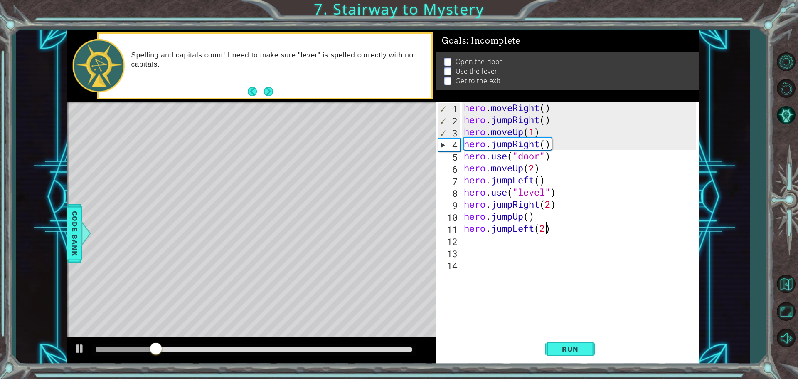
click at [495, 261] on div "hero . moveRight ( ) hero . jumpRight ( ) hero . moveUp ( 1 ) hero . jumpRight …" at bounding box center [581, 227] width 238 height 253
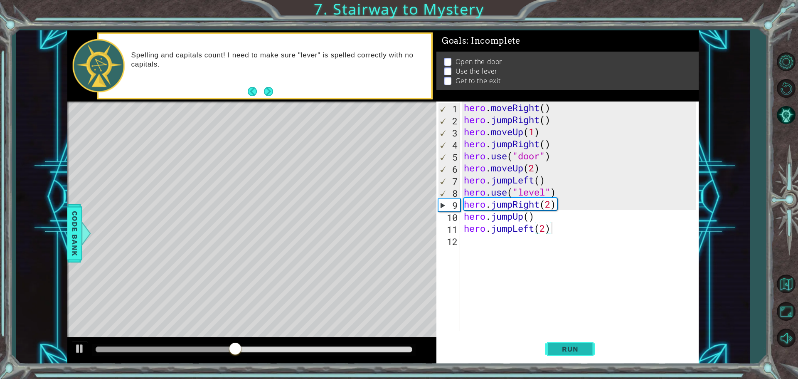
click at [568, 338] on button "Run" at bounding box center [570, 348] width 50 height 26
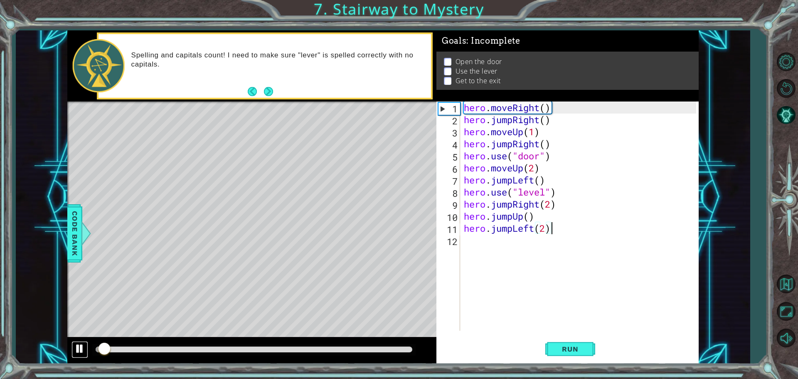
click at [75, 349] on div at bounding box center [79, 348] width 11 height 11
click at [511, 143] on div "hero . moveRight ( ) hero . jumpRight ( ) hero . moveUp ( 1 ) hero . jumpRight …" at bounding box center [581, 227] width 238 height 253
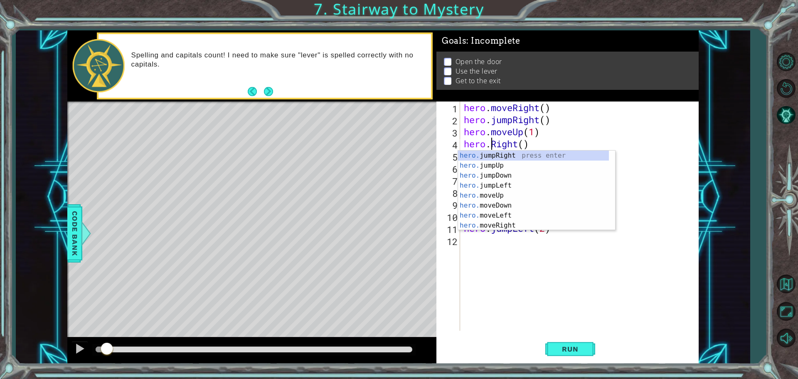
click at [577, 139] on div "hero . moveRight ( ) hero . jumpRight ( ) hero . moveUp ( 1 ) hero . Right ( ) …" at bounding box center [581, 227] width 238 height 253
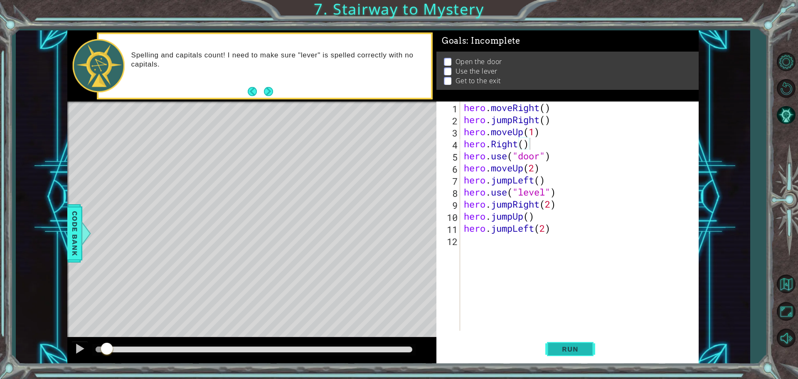
click at [587, 352] on button "Run" at bounding box center [570, 348] width 50 height 26
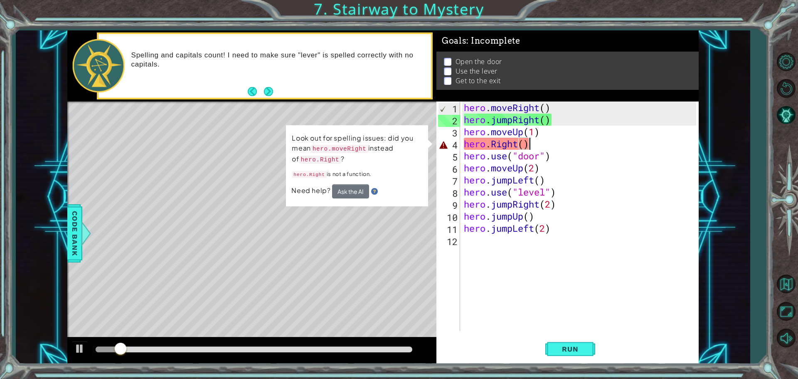
click at [529, 144] on div "hero . moveRight ( ) hero . jumpRight ( ) hero . moveUp ( 1 ) hero . Right ( ) …" at bounding box center [581, 227] width 238 height 253
click at [511, 147] on div "hero . moveRight ( ) hero . jumpRight ( ) hero . moveUp ( 1 ) hero . Right ( ) …" at bounding box center [581, 227] width 238 height 253
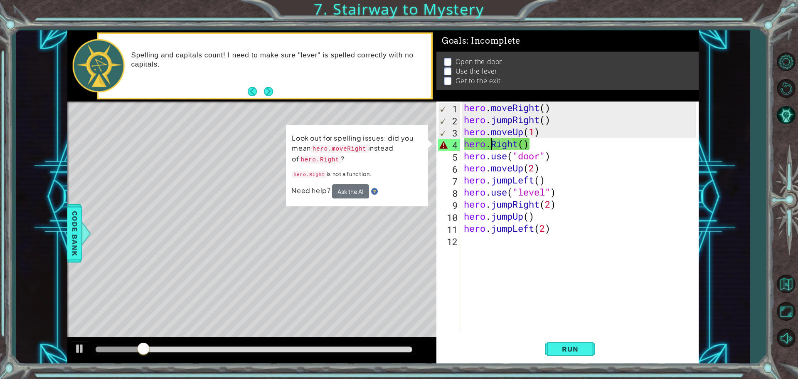
click at [490, 144] on div "hero . moveRight ( ) hero . jumpRight ( ) hero . moveUp ( 1 ) hero . Right ( ) …" at bounding box center [581, 227] width 238 height 253
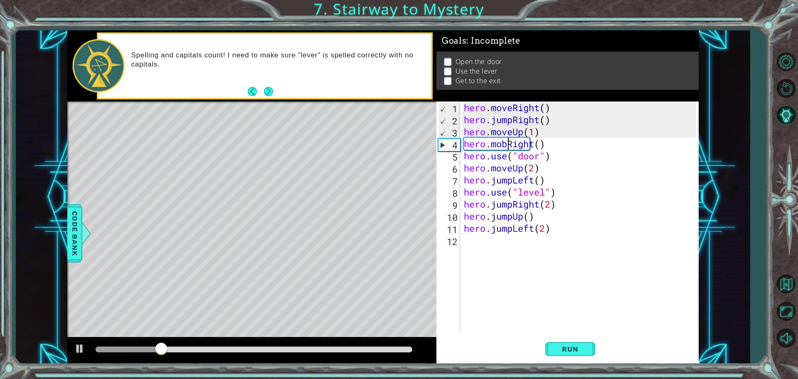
scroll to position [0, 2]
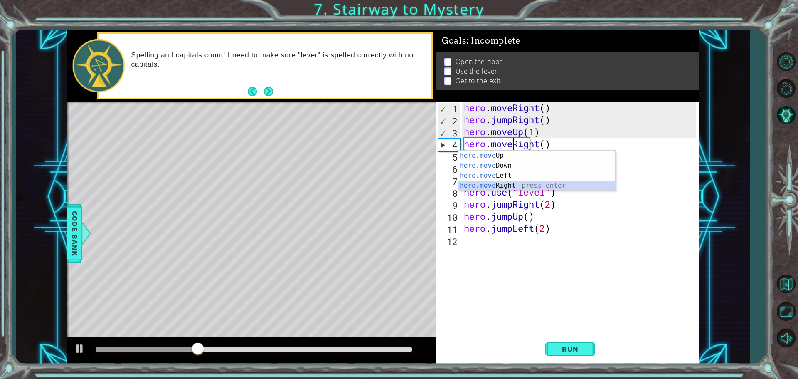
click at [513, 181] on div "hero.move Up press enter hero.move Down press enter hero.move Left press enter …" at bounding box center [536, 180] width 157 height 60
type textarea "hero.moveRight(1)"
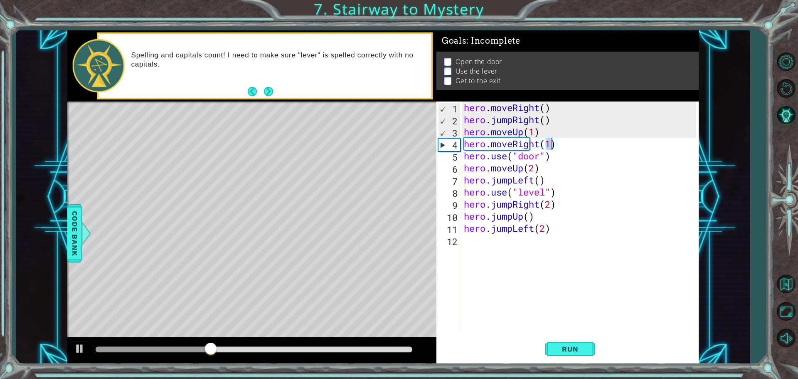
click at [517, 243] on div "hero . moveRight ( ) hero . jumpRight ( ) hero . moveUp ( 1 ) hero . moveRight …" at bounding box center [581, 227] width 238 height 253
click at [561, 347] on span "Run" at bounding box center [570, 348] width 33 height 8
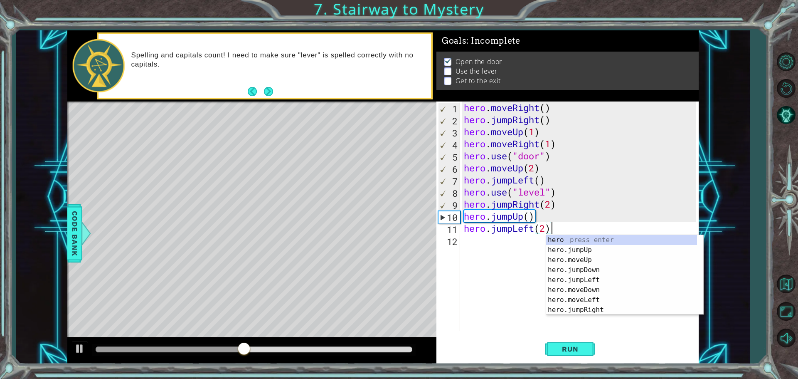
click at [68, 350] on div at bounding box center [251, 350] width 369 height 27
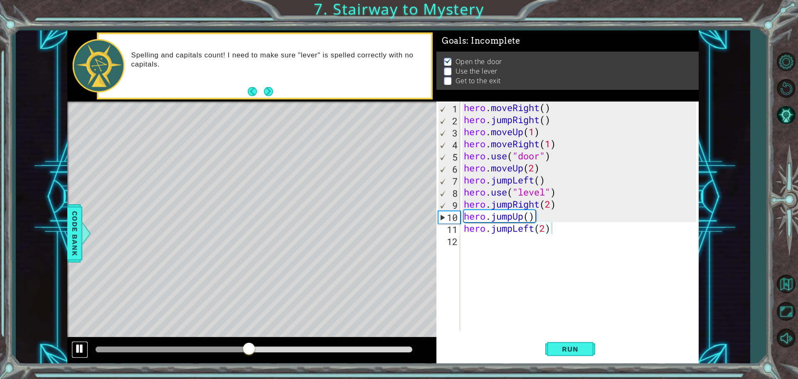
click at [74, 350] on div at bounding box center [79, 348] width 11 height 11
click at [529, 182] on div "hero . moveRight ( ) hero . jumpRight ( ) hero . moveUp ( 1 ) hero . moveRight …" at bounding box center [581, 227] width 238 height 253
click at [511, 185] on div "hero . moveRight ( ) hero . jumpRight ( ) hero . moveUp ( 1 ) hero . moveRight …" at bounding box center [581, 227] width 238 height 253
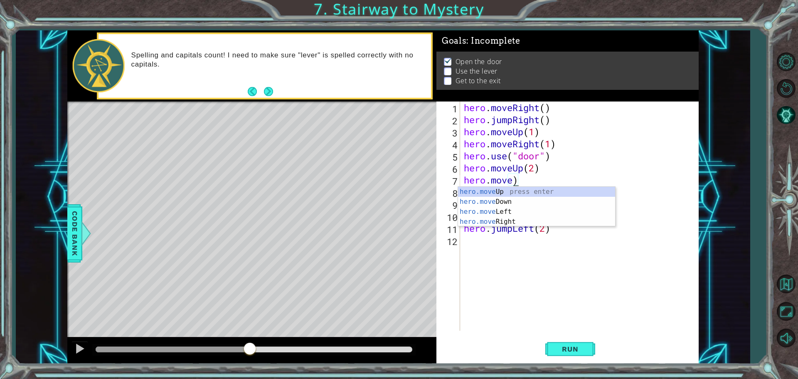
scroll to position [0, 2]
click at [519, 209] on div "hero.move Up press enter hero.move Down press enter hero.move Left press enter …" at bounding box center [536, 217] width 157 height 60
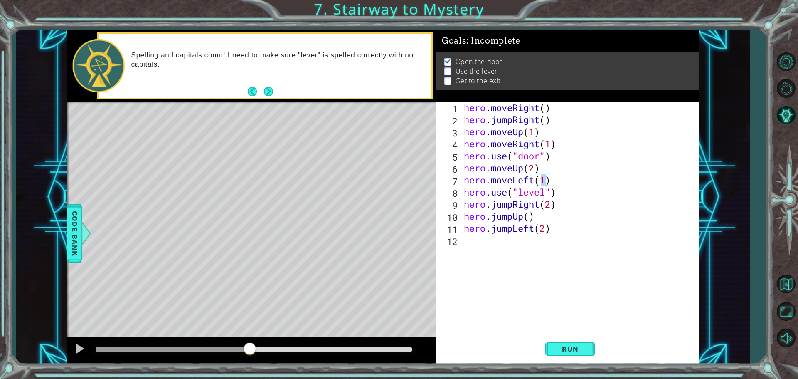
click at [513, 199] on div "hero . moveRight ( ) hero . jumpRight ( ) hero . moveUp ( 1 ) hero . moveRight …" at bounding box center [581, 227] width 238 height 253
click at [509, 205] on div "hero . moveRight ( ) hero . jumpRight ( ) hero . moveUp ( 1 ) hero . moveRight …" at bounding box center [581, 227] width 238 height 253
click at [511, 213] on div "hero.moveRight press enter" at bounding box center [536, 226] width 157 height 30
click at [512, 223] on div "hero . moveRight ( ) hero . jumpRight ( ) hero . moveUp ( 1 ) hero . moveRight …" at bounding box center [581, 227] width 238 height 253
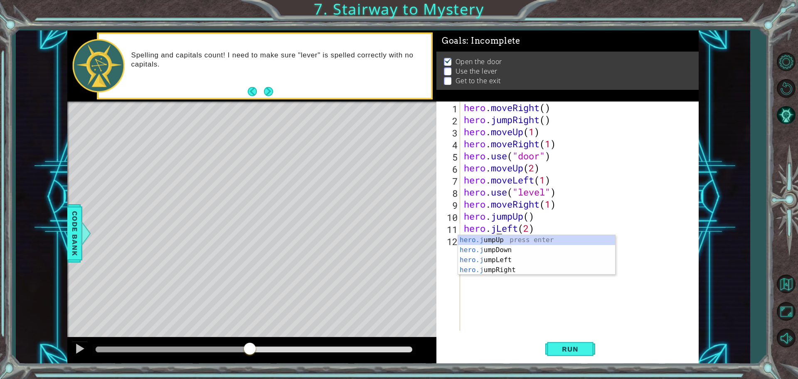
scroll to position [0, 2]
click at [553, 294] on div "hero. jumpUp press enter hero. jumpDown press enter hero. jumpLeft press enter …" at bounding box center [533, 285] width 151 height 100
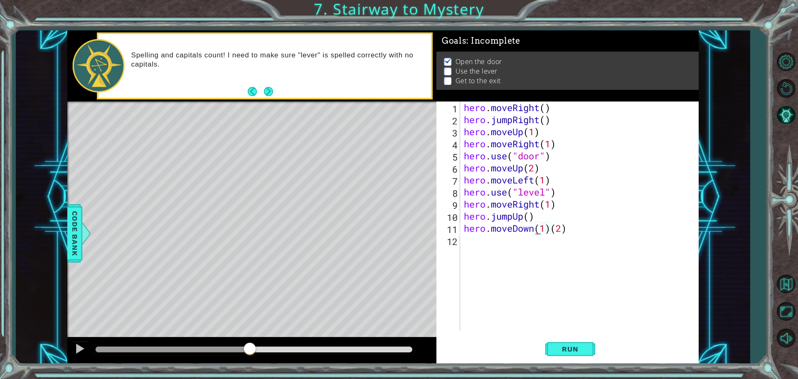
click at [533, 229] on div "hero . moveRight ( ) hero . jumpRight ( ) hero . moveUp ( 1 ) hero . moveRight …" at bounding box center [581, 227] width 238 height 253
type textarea "hero.moveleft"
click at [523, 270] on div "hero . moveRight ( ) hero . jumpRight ( ) hero . moveUp ( 1 ) hero . moveRight …" at bounding box center [581, 227] width 238 height 253
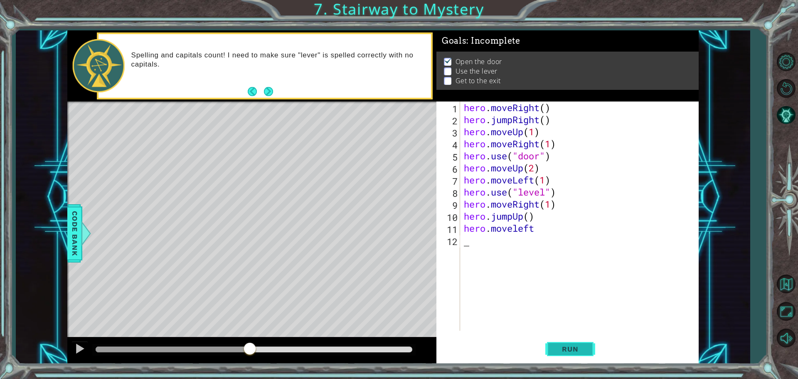
click at [576, 338] on button "Run" at bounding box center [570, 348] width 50 height 26
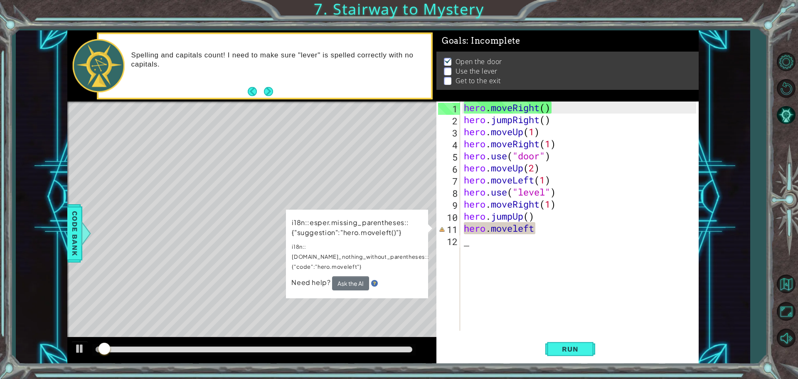
click at [533, 231] on div "hero . moveRight ( ) hero . jumpRight ( ) hero . moveUp ( 1 ) hero . moveRight …" at bounding box center [581, 227] width 238 height 253
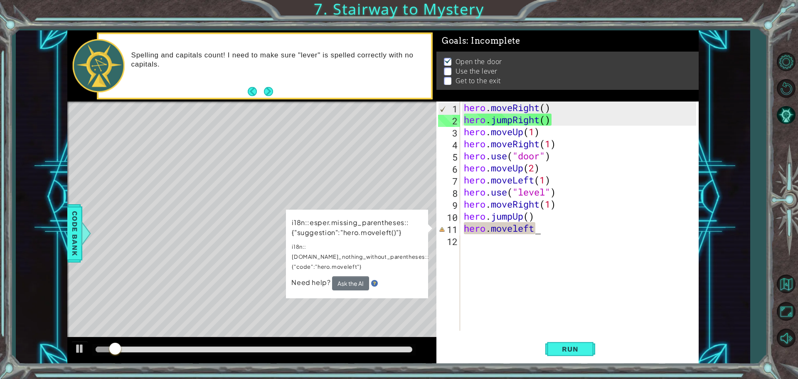
click at [531, 228] on div "hero . moveRight ( ) hero . jumpRight ( ) hero . moveUp ( 1 ) hero . moveRight …" at bounding box center [581, 227] width 238 height 253
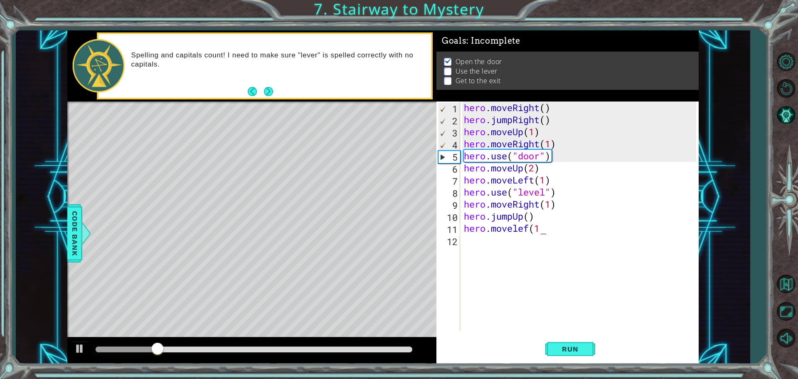
scroll to position [0, 3]
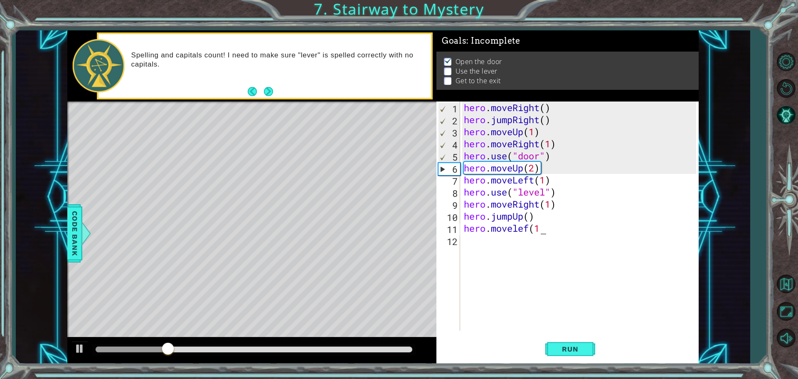
type textarea "hero.movelef(1)t"
click at [533, 282] on div "hero . moveRight ( ) hero . jumpRight ( ) hero . moveUp ( 1 ) hero . moveRight …" at bounding box center [581, 227] width 238 height 253
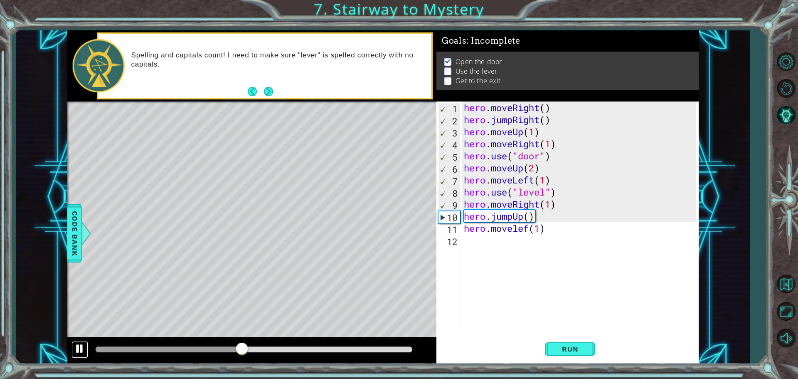
click at [76, 353] on div at bounding box center [79, 348] width 11 height 11
click at [80, 350] on div at bounding box center [79, 348] width 11 height 11
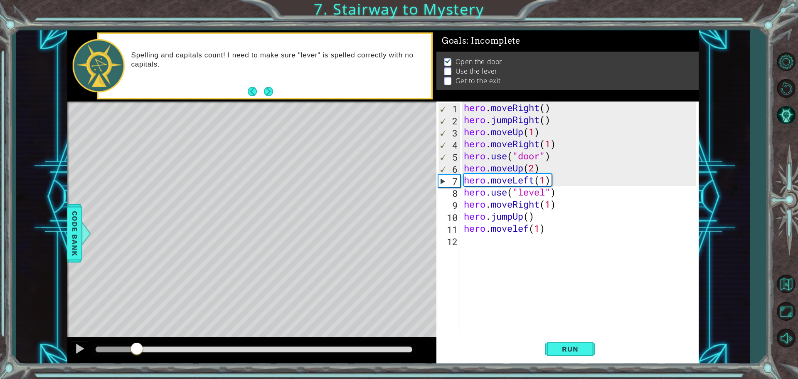
drag, startPoint x: 255, startPoint y: 349, endPoint x: 84, endPoint y: 360, distance: 171.2
click at [85, 360] on div at bounding box center [251, 350] width 369 height 27
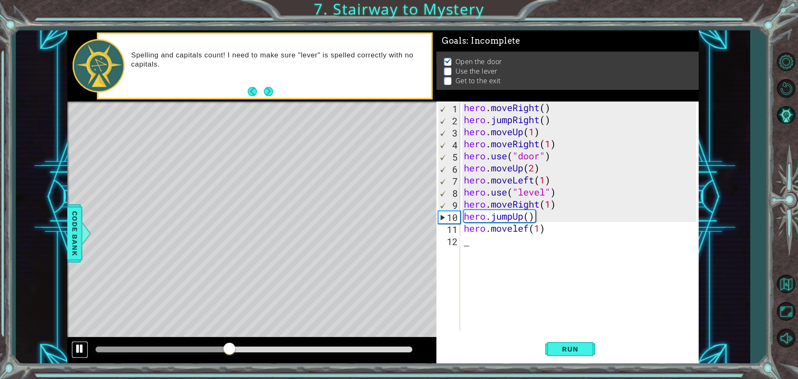
click at [74, 349] on div at bounding box center [79, 348] width 11 height 11
click at [551, 202] on div "hero . moveRight ( ) hero . jumpRight ( ) hero . moveUp ( 1 ) hero . moveRight …" at bounding box center [581, 227] width 238 height 253
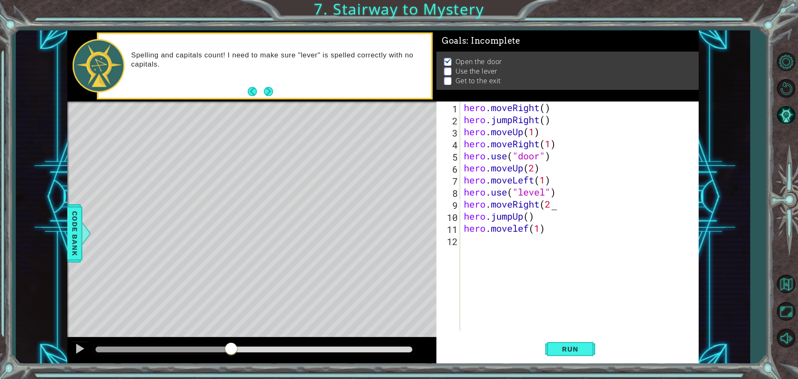
scroll to position [0, 4]
type textarea "hero.moveRight(2))"
click at [506, 267] on div "hero . moveRight ( ) hero . jumpRight ( ) hero . moveUp ( 1 ) hero . moveRight …" at bounding box center [581, 227] width 238 height 253
click at [533, 232] on div "hero . moveRight ( ) hero . jumpRight ( ) hero . moveUp ( 1 ) hero . moveRight …" at bounding box center [581, 227] width 238 height 253
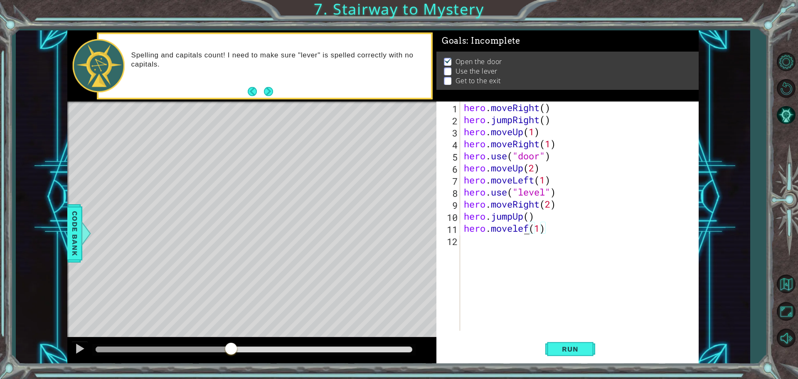
click at [526, 232] on div "hero . moveRight ( ) hero . jumpRight ( ) hero . moveUp ( 1 ) hero . moveRight …" at bounding box center [581, 227] width 238 height 253
click at [529, 229] on div "hero . moveRight ( ) hero . jumpRight ( ) hero . moveUp ( 1 ) hero . moveRight …" at bounding box center [581, 227] width 238 height 253
click at [565, 344] on button "Run" at bounding box center [570, 348] width 50 height 26
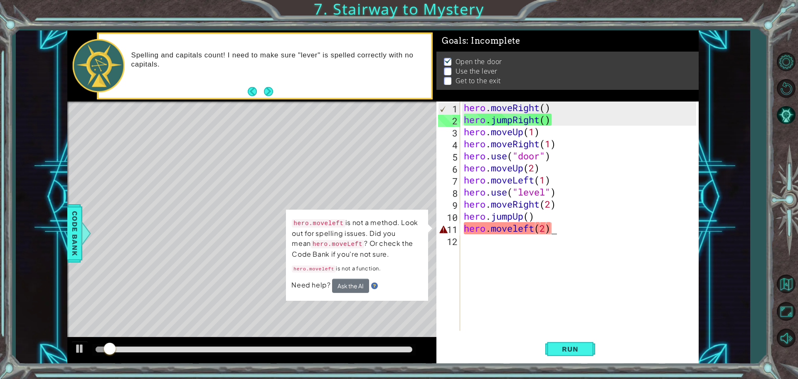
drag, startPoint x: 549, startPoint y: 225, endPoint x: 558, endPoint y: 223, distance: 9.8
click at [549, 225] on div "hero . moveRight ( ) hero . jumpRight ( ) hero . moveUp ( 1 ) hero . moveRight …" at bounding box center [581, 227] width 238 height 253
click at [561, 229] on div "hero . moveRight ( ) hero . jumpRight ( ) hero . moveUp ( 1 ) hero . moveRight …" at bounding box center [579, 215] width 234 height 229
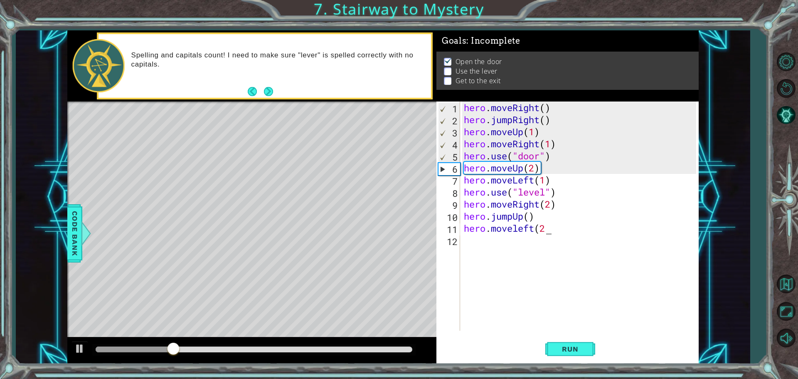
scroll to position [0, 3]
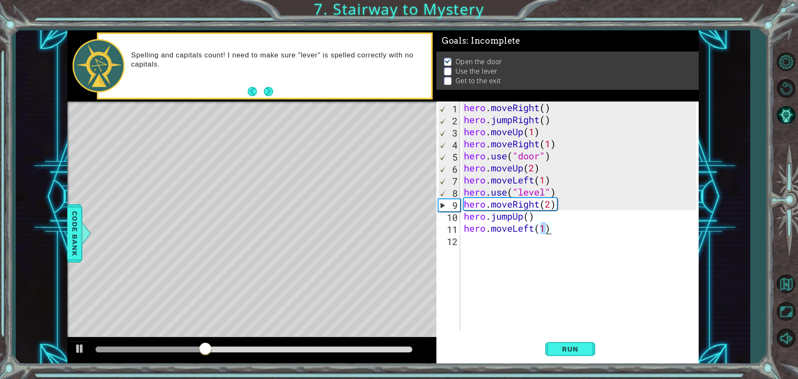
type textarea "hero.moveLeft(2)"
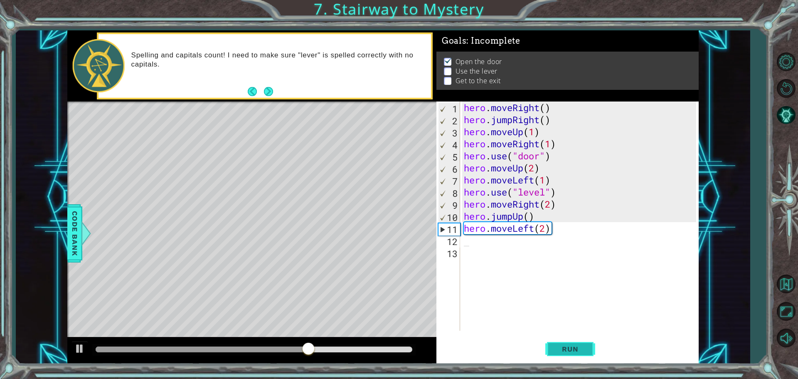
click at [559, 344] on button "Run" at bounding box center [570, 348] width 50 height 26
drag, startPoint x: 248, startPoint y: 346, endPoint x: 327, endPoint y: 351, distance: 79.1
click at [327, 351] on div at bounding box center [254, 349] width 317 height 6
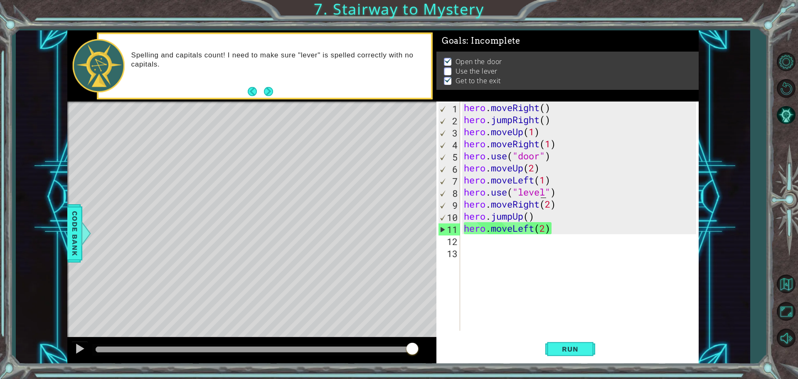
click at [541, 192] on div "hero . moveRight ( ) hero . jumpRight ( ) hero . moveUp ( 1 ) hero . moveRight …" at bounding box center [581, 227] width 238 height 253
click at [544, 190] on div "hero . moveRight ( ) hero . jumpRight ( ) hero . moveUp ( 1 ) hero . moveRight …" at bounding box center [581, 227] width 238 height 253
click at [541, 192] on div "hero . moveRight ( ) hero . jumpRight ( ) hero . moveUp ( 1 ) hero . moveRight …" at bounding box center [581, 227] width 238 height 253
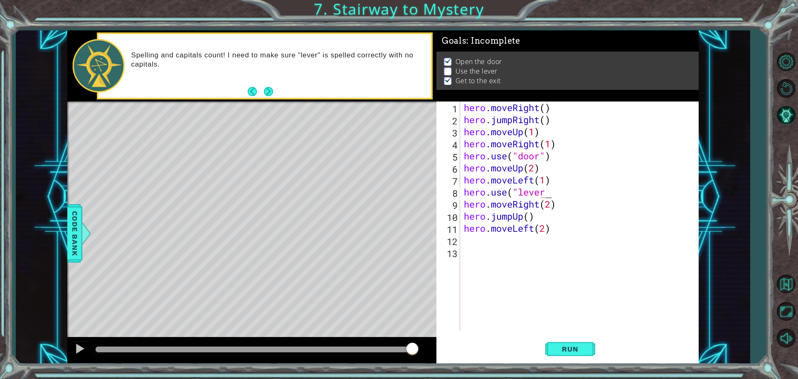
scroll to position [0, 4]
click at [572, 354] on button "Run" at bounding box center [570, 348] width 50 height 26
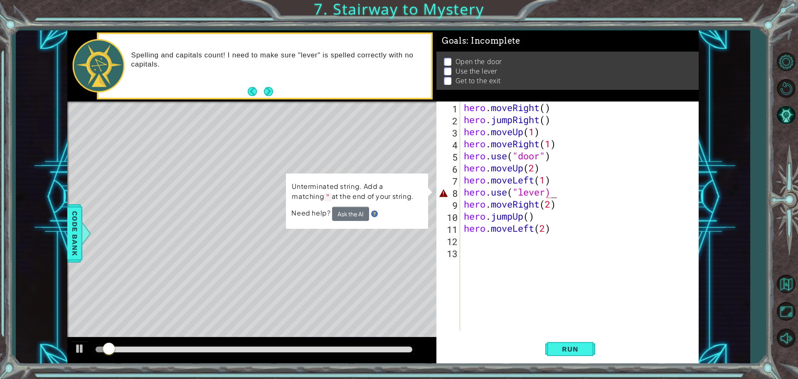
click at [561, 188] on div "hero . moveRight ( ) hero . jumpRight ( ) hero . moveUp ( 1 ) hero . moveRight …" at bounding box center [581, 227] width 238 height 253
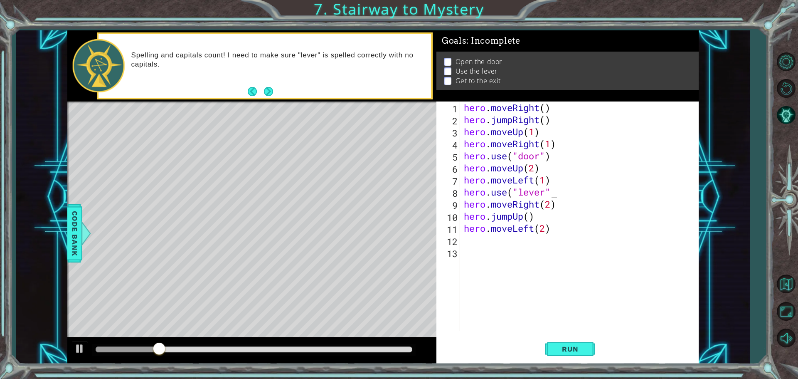
type textarea "hero.use("lever")"
click at [585, 342] on button "Run" at bounding box center [570, 348] width 50 height 26
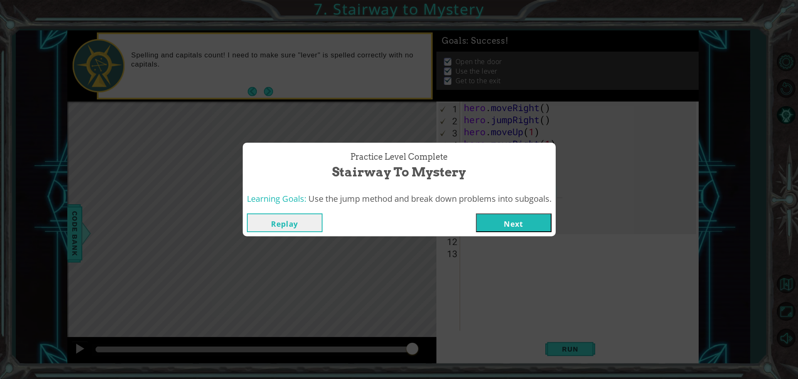
click at [519, 227] on button "Next" at bounding box center [514, 222] width 76 height 19
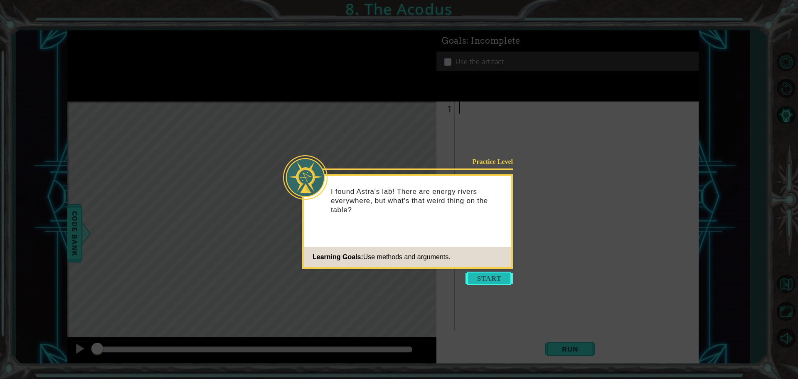
click at [496, 278] on button "Start" at bounding box center [488, 277] width 47 height 13
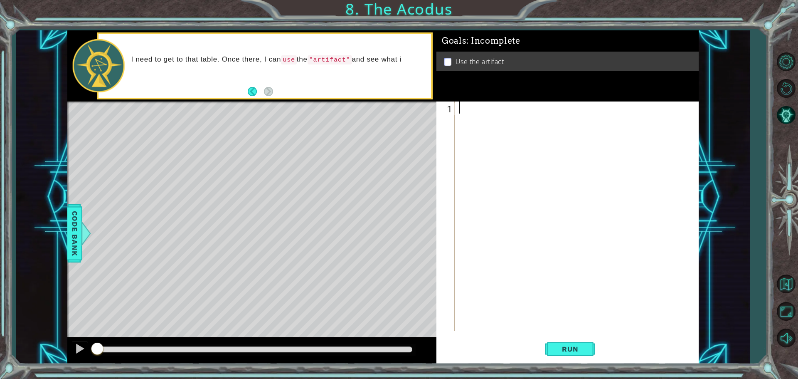
click at [577, 181] on div at bounding box center [578, 227] width 243 height 253
click at [556, 167] on div at bounding box center [578, 227] width 243 height 253
type textarea "hero.moveUp(2)"
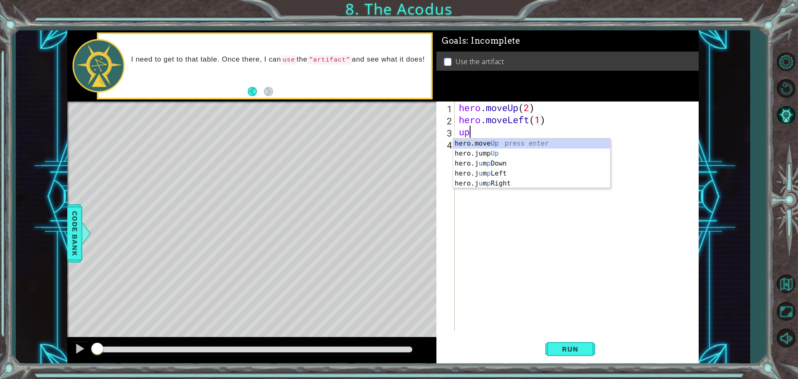
type textarea "u"
type textarea "dow"
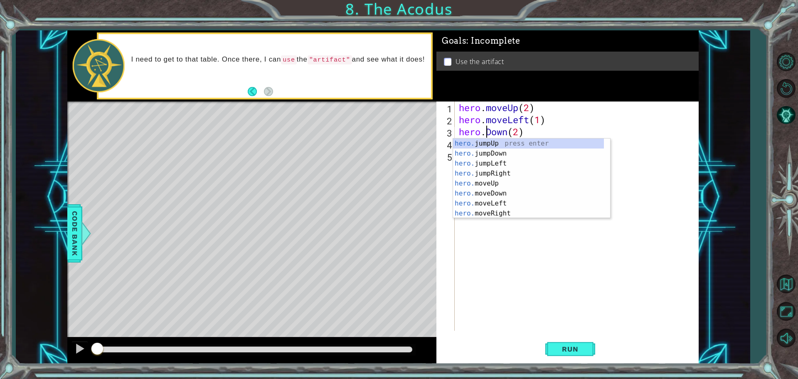
scroll to position [0, 2]
click at [546, 192] on div "hero. jumpUp press enter hero. jumpDown press enter hero. jumpLeft press enter …" at bounding box center [528, 188] width 151 height 100
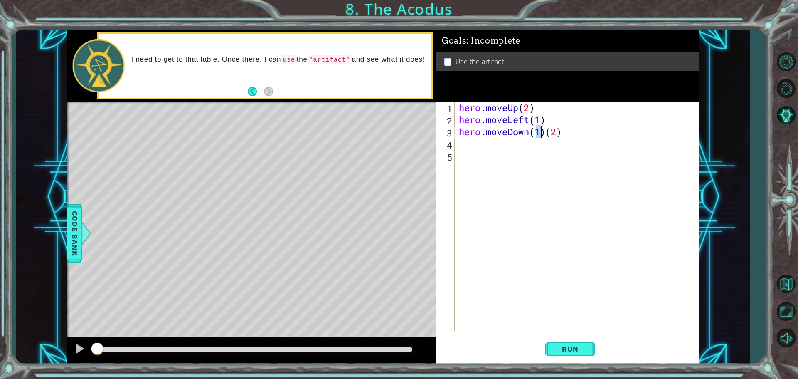
click at [546, 135] on div "hero . moveUp ( 2 ) hero . moveLeft ( 1 ) hero . moveDown ( 1 ) ( 2 )" at bounding box center [578, 227] width 243 height 253
type textarea "hero.moveDown(2)"
click at [551, 133] on div "hero . moveUp ( 2 ) hero . moveLeft ( 1 ) hero . moveDown ( 2 )" at bounding box center [578, 227] width 243 height 253
click at [555, 135] on div "hero . moveUp ( 2 ) hero . moveLeft ( 1 ) hero . moveDown ( 2 )" at bounding box center [578, 227] width 243 height 253
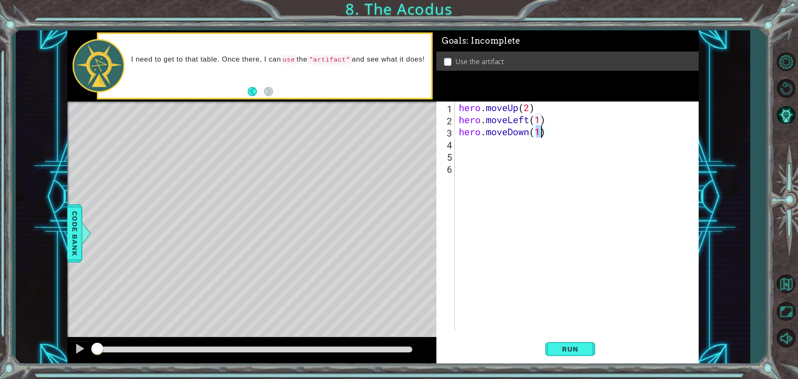
type textarea "hero.moveDown(2)"
click at [586, 139] on div "hero . moveUp ( 2 ) hero . moveLeft ( 1 ) hero . moveDown ( 2 )" at bounding box center [578, 227] width 243 height 253
click at [468, 174] on div "hero . moveUp ( 2 ) hero . moveLeft ( 1 ) hero . moveDown ( 2 )" at bounding box center [578, 227] width 243 height 253
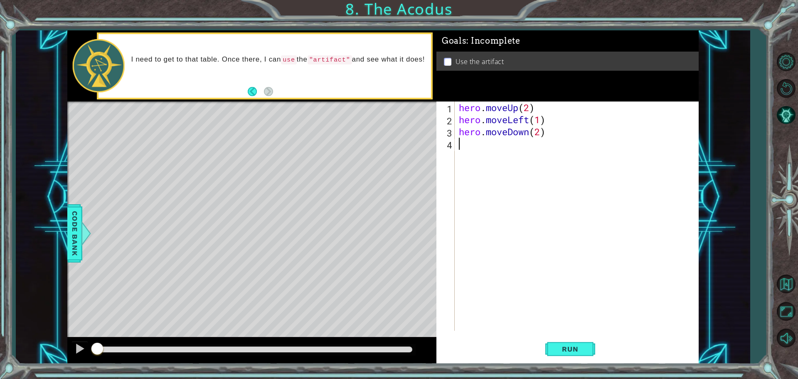
type textarea "j"
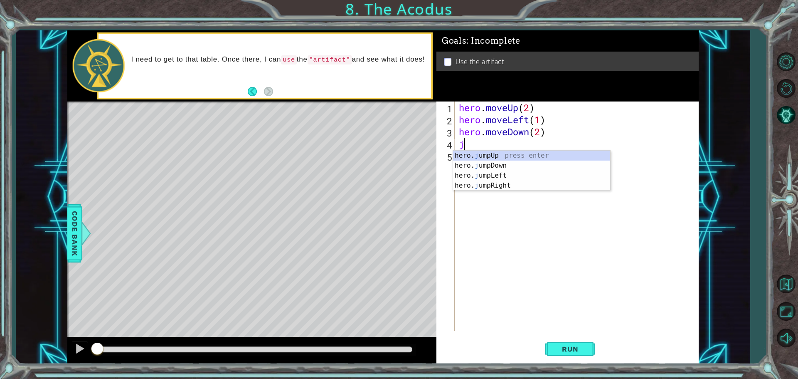
click at [468, 174] on div "hero. j umpUp press enter hero. j umpDown press enter hero. j umpLeft press ent…" at bounding box center [531, 180] width 157 height 60
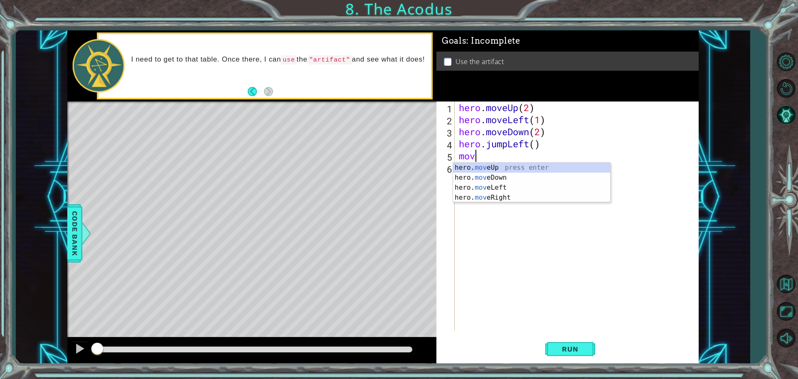
scroll to position [0, 0]
click at [467, 167] on div "hero. move Up press enter hero. move Down press enter hero. move Left press ent…" at bounding box center [531, 192] width 157 height 60
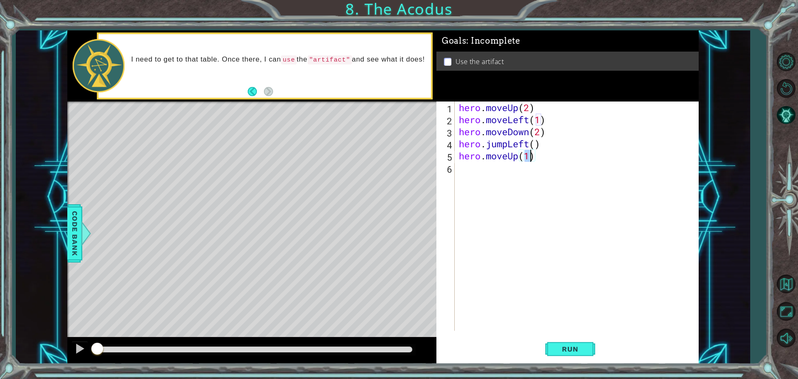
type textarea "hero.moveUp(2)"
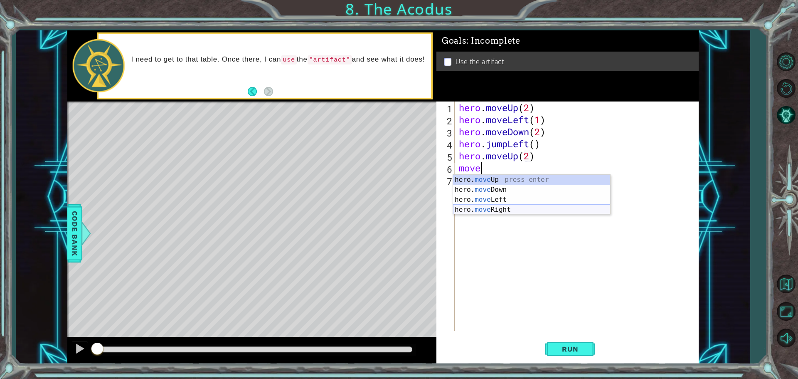
click at [507, 212] on div "hero. move Up press enter hero. move Down press enter hero. move Left press ent…" at bounding box center [531, 205] width 157 height 60
type textarea "hero.moveRight(1)"
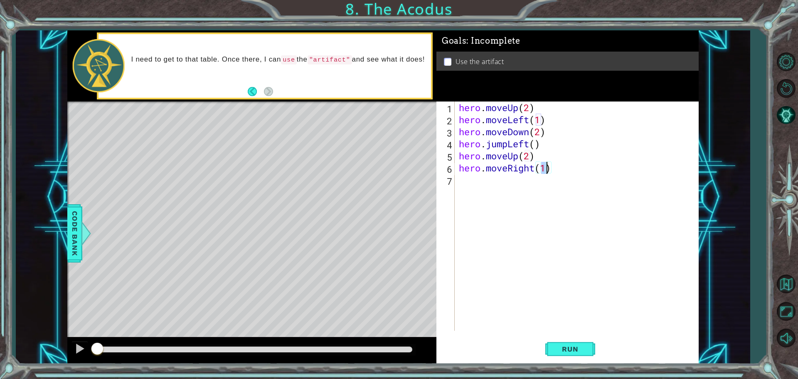
click at [505, 182] on div "hero . moveUp ( 2 ) hero . moveLeft ( 1 ) hero . moveDown ( 2 ) hero . jumpLeft…" at bounding box center [578, 227] width 243 height 253
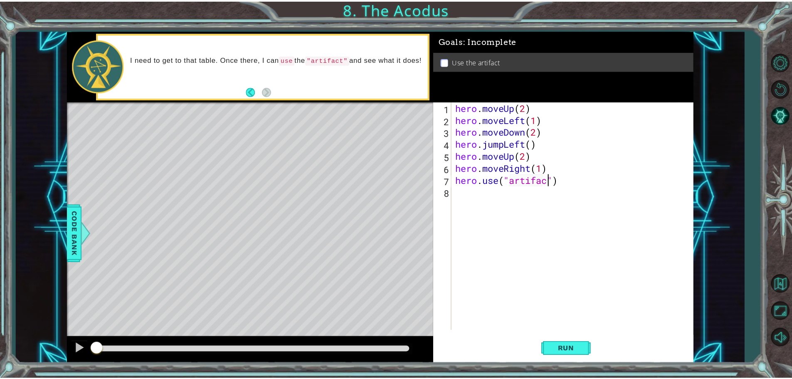
scroll to position [0, 4]
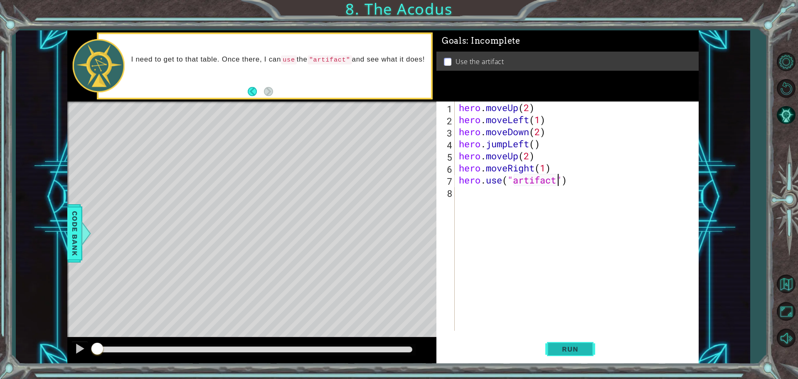
type textarea "hero.use("artifact")"
click at [557, 342] on button "Run" at bounding box center [570, 348] width 50 height 26
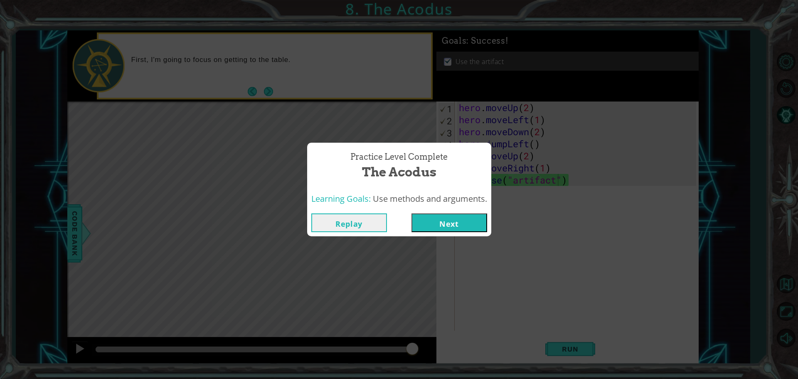
click at [471, 221] on button "Next" at bounding box center [449, 222] width 76 height 19
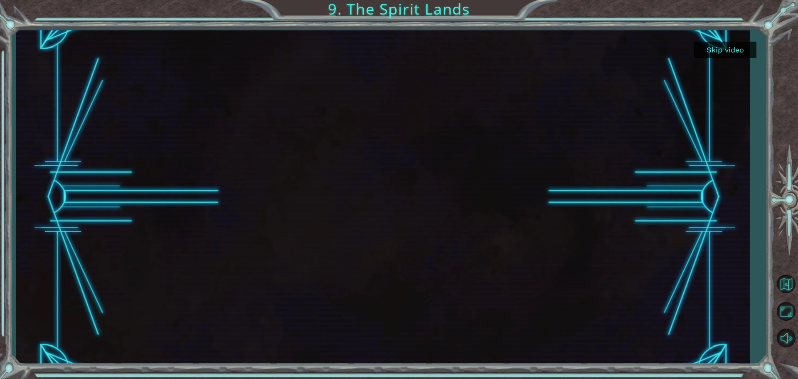
click at [737, 47] on button "Skip video" at bounding box center [725, 50] width 62 height 16
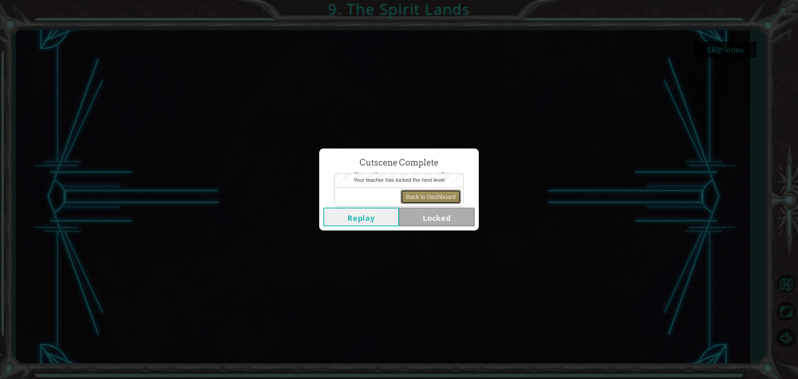
click at [413, 200] on button "Back to Dashboard" at bounding box center [431, 196] width 60 height 14
